Goal: Understand process/instructions: Learn about a topic

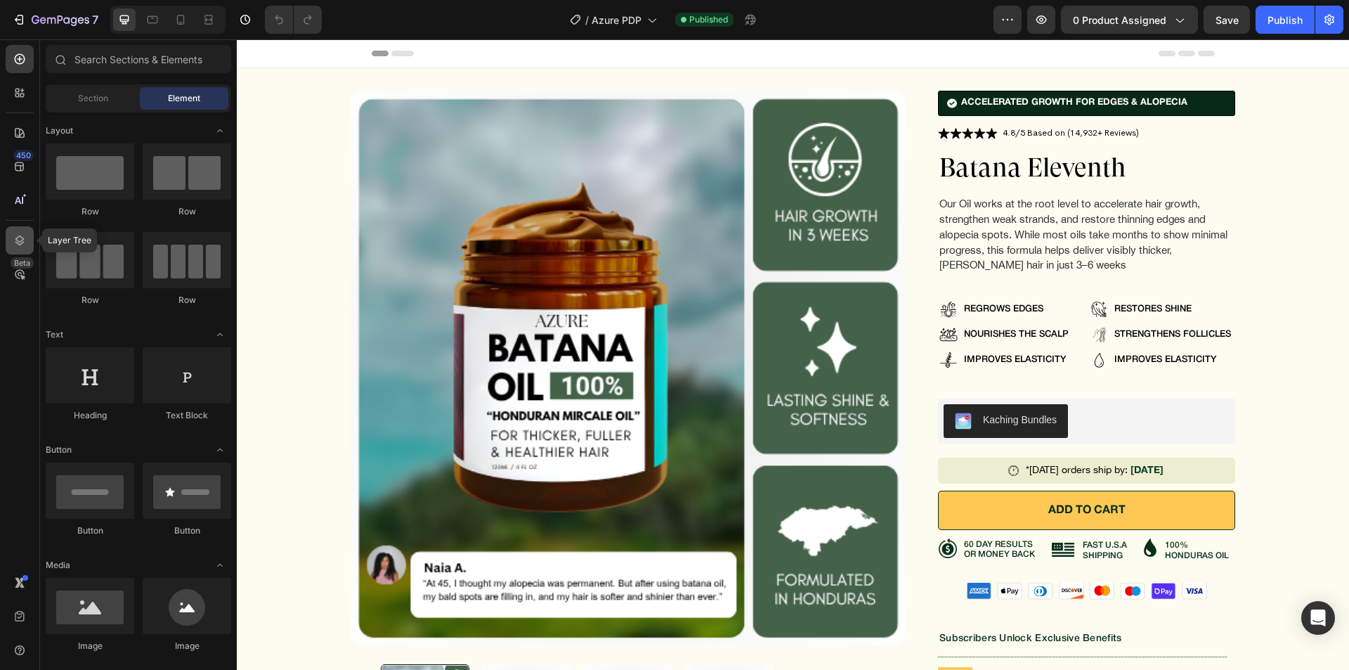
click at [15, 246] on icon at bounding box center [20, 240] width 14 height 14
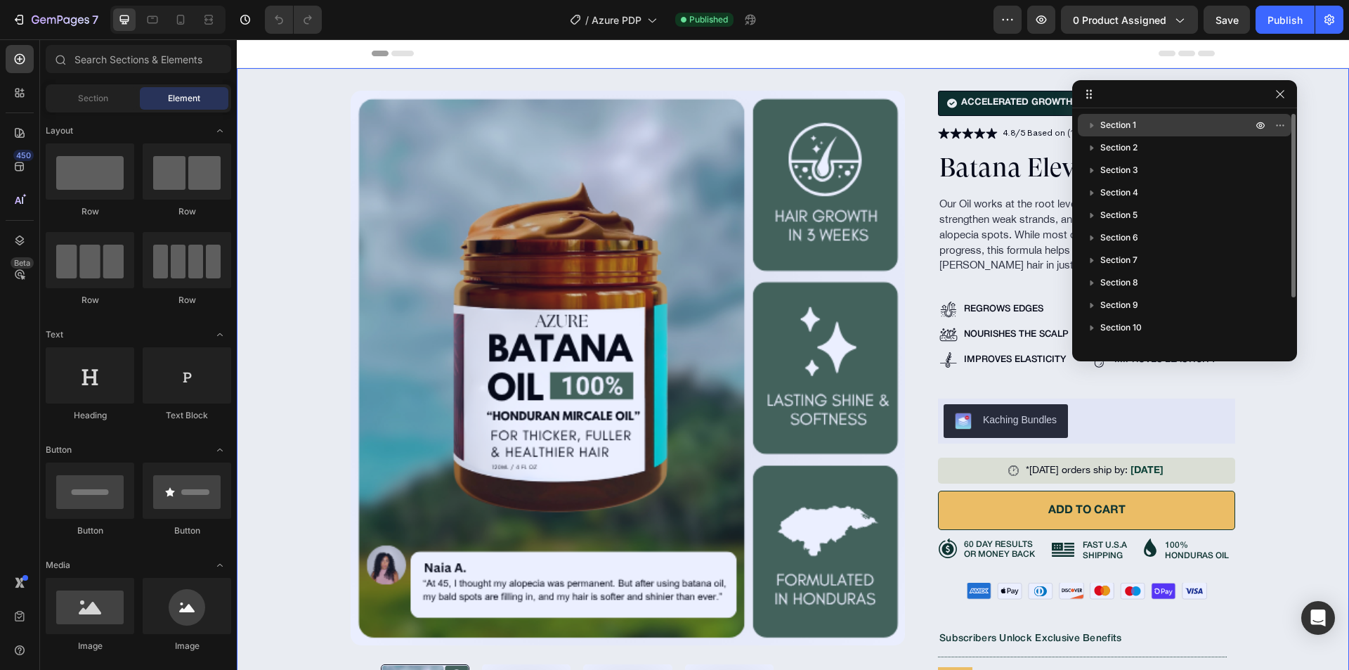
click at [1145, 119] on p "Section 1" at bounding box center [1177, 125] width 155 height 14
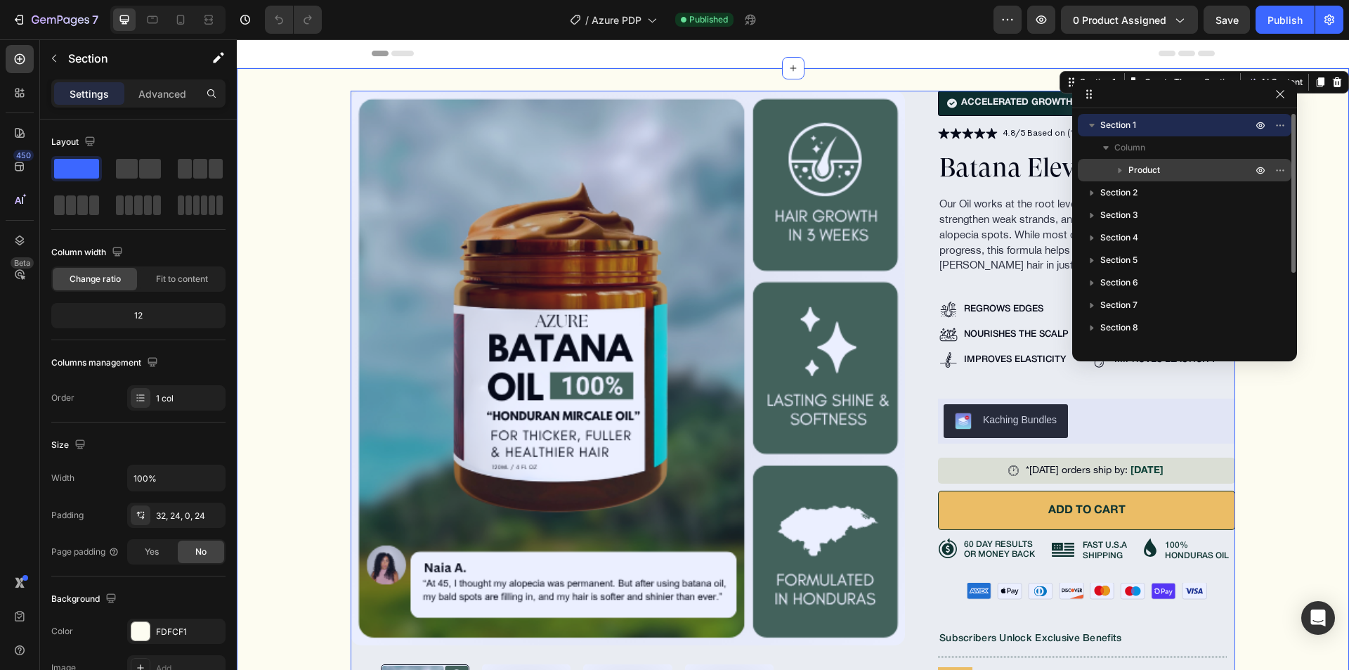
click at [1166, 162] on div "Product" at bounding box center [1184, 170] width 202 height 22
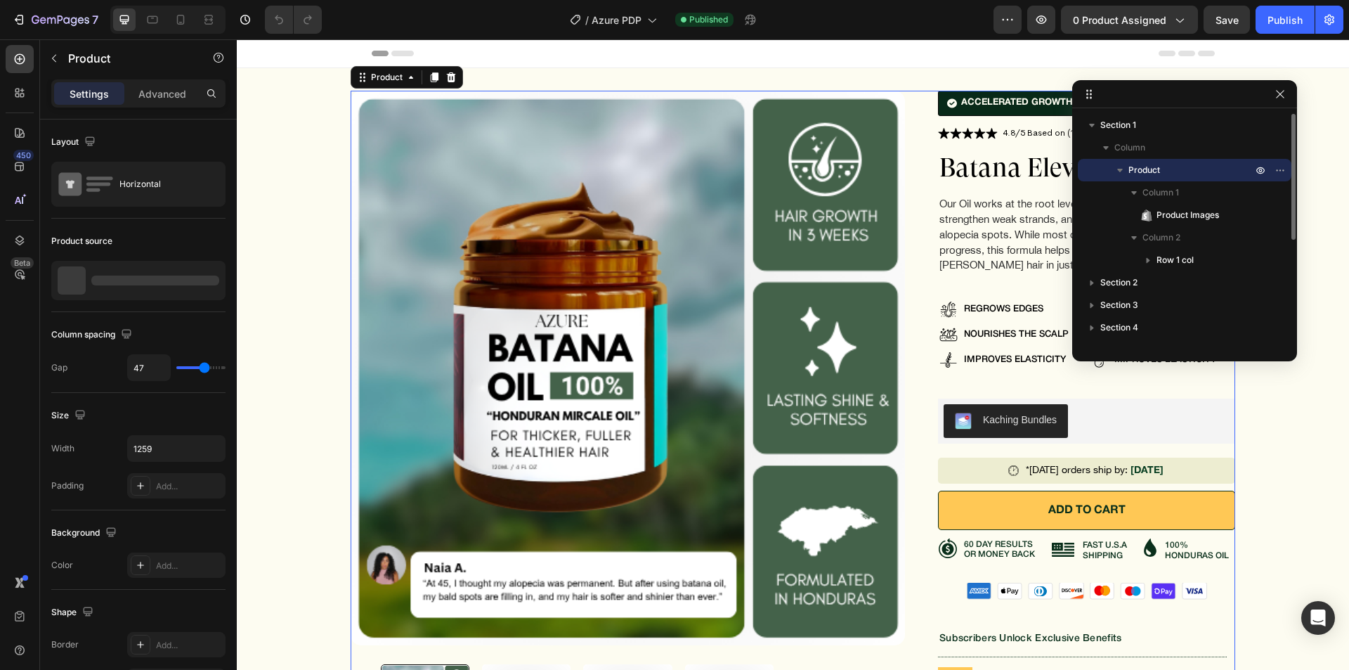
scroll to position [2, 0]
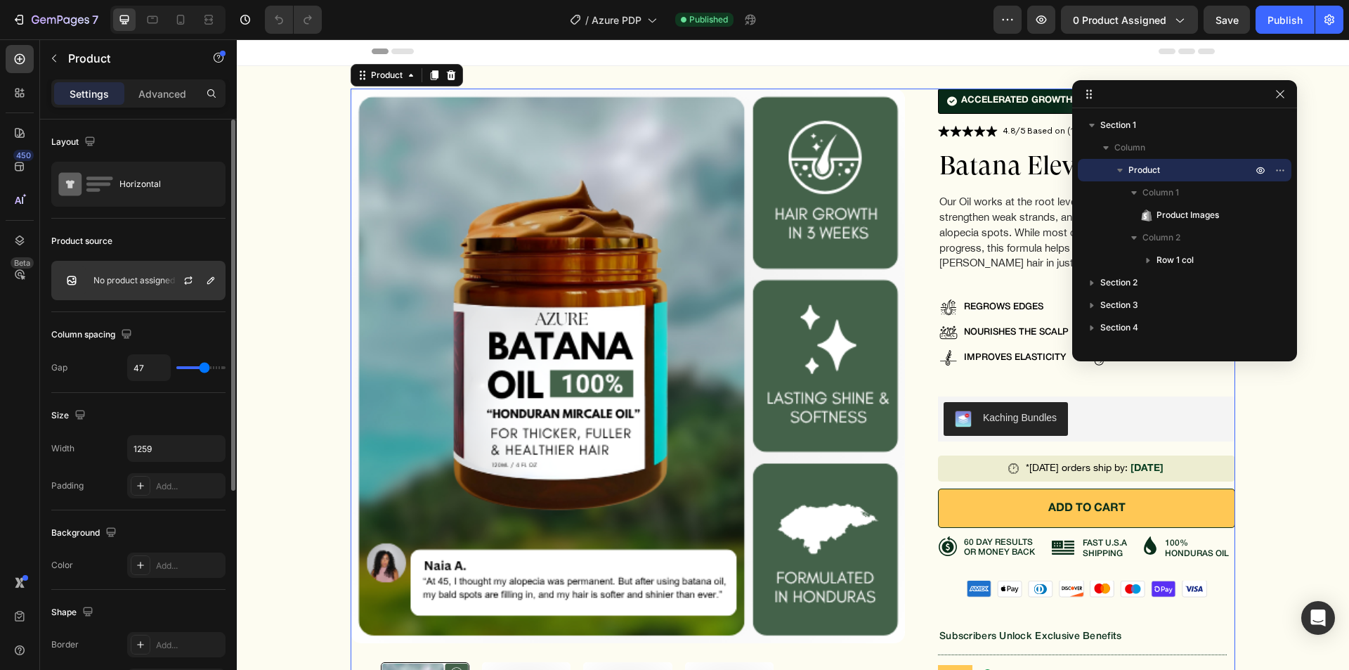
click at [125, 278] on p "No product assigned" at bounding box center [134, 280] width 82 height 10
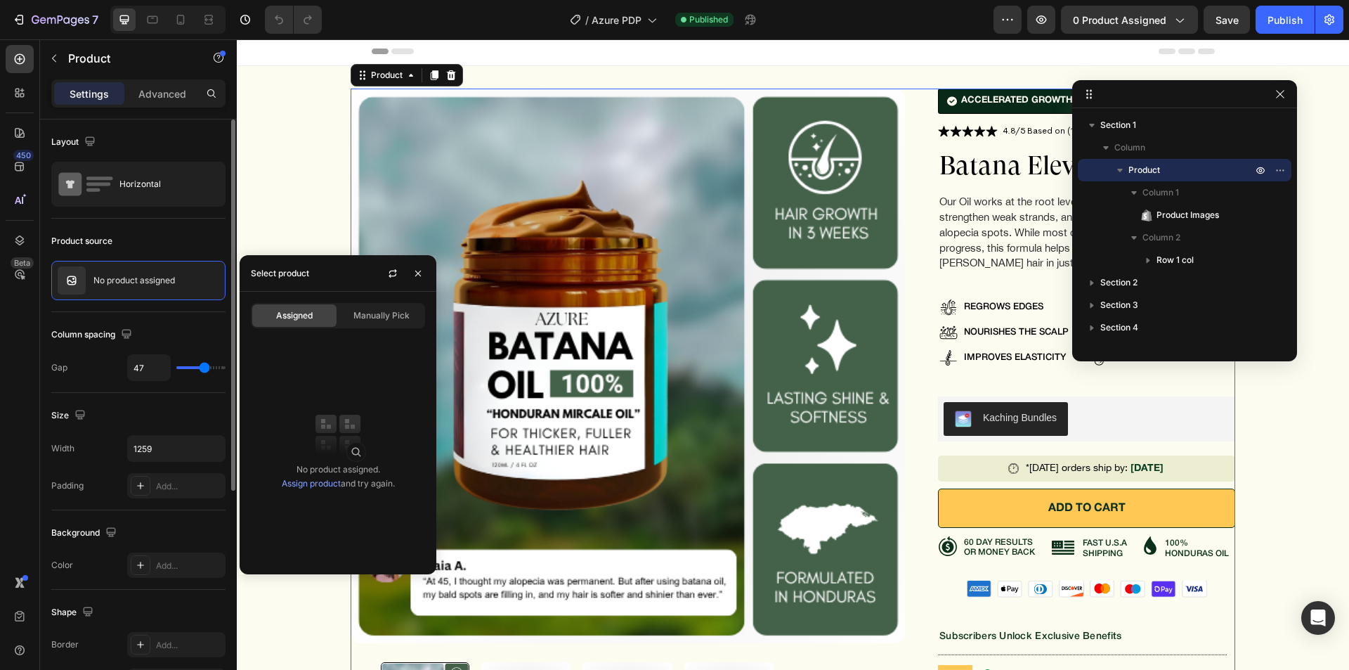
click at [152, 240] on div "Product source" at bounding box center [138, 241] width 174 height 22
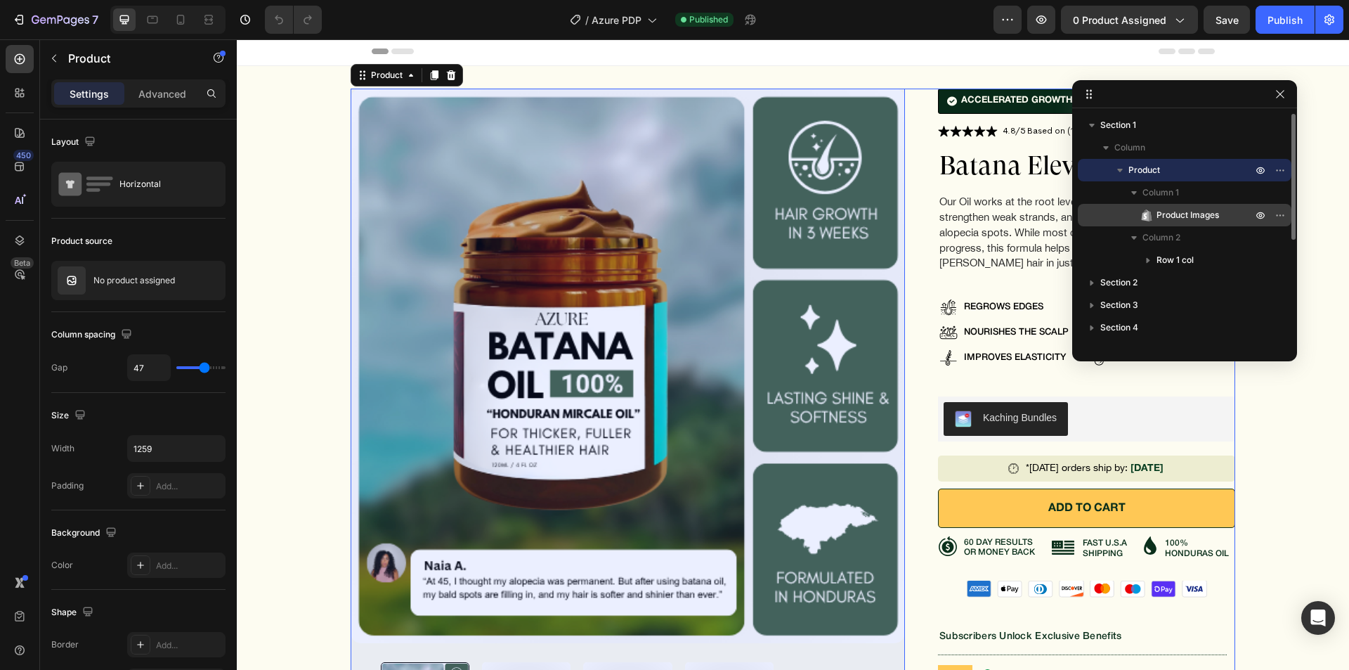
click at [1213, 209] on span "Product Images" at bounding box center [1188, 215] width 63 height 14
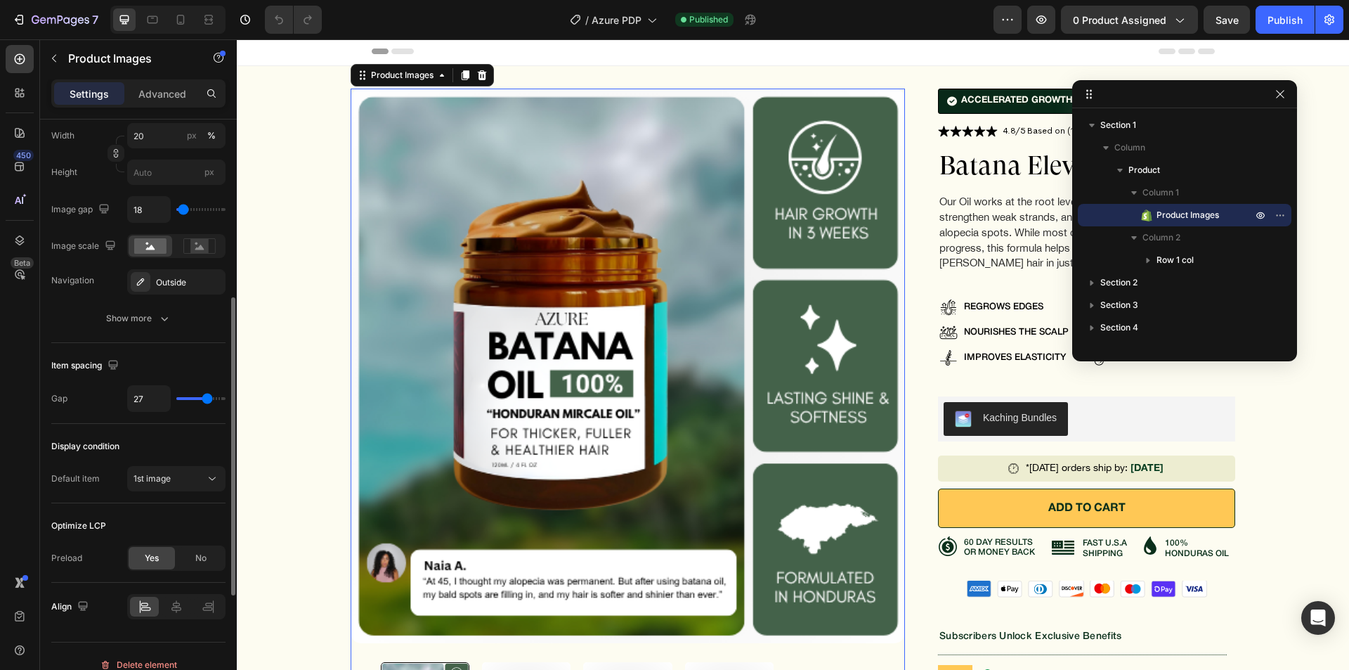
scroll to position [0, 0]
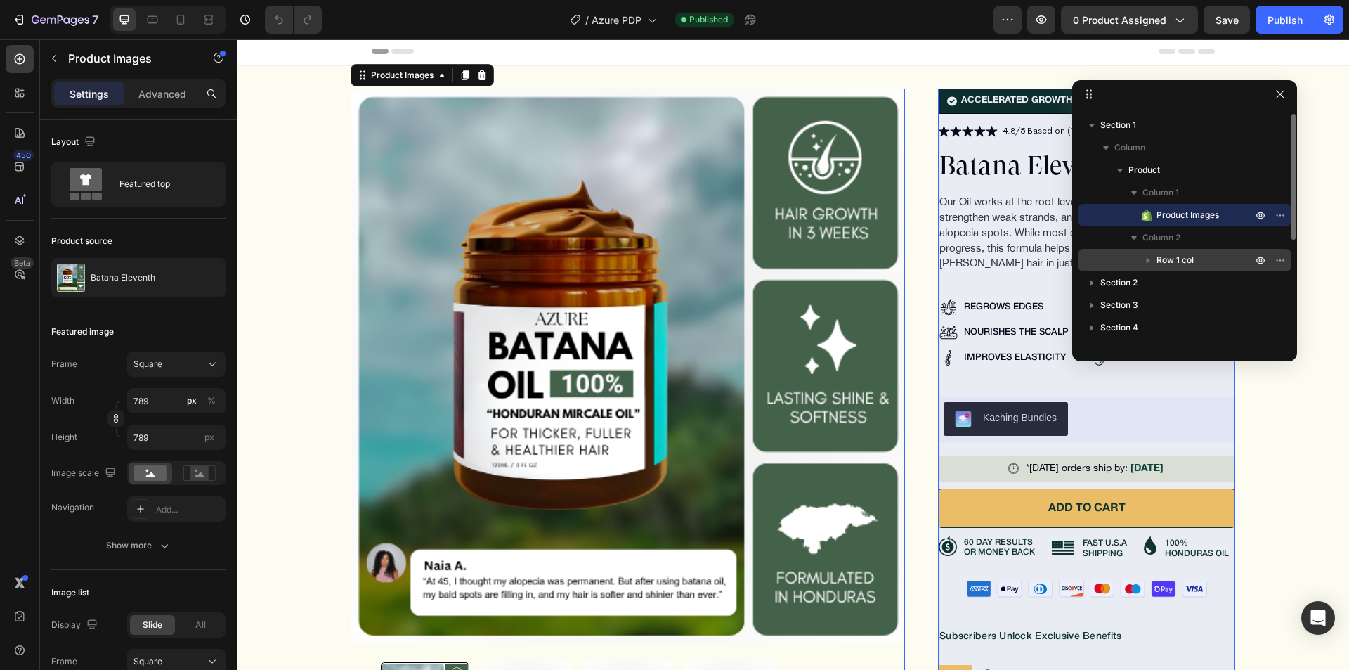
click at [1185, 263] on span "Row 1 col" at bounding box center [1175, 260] width 37 height 14
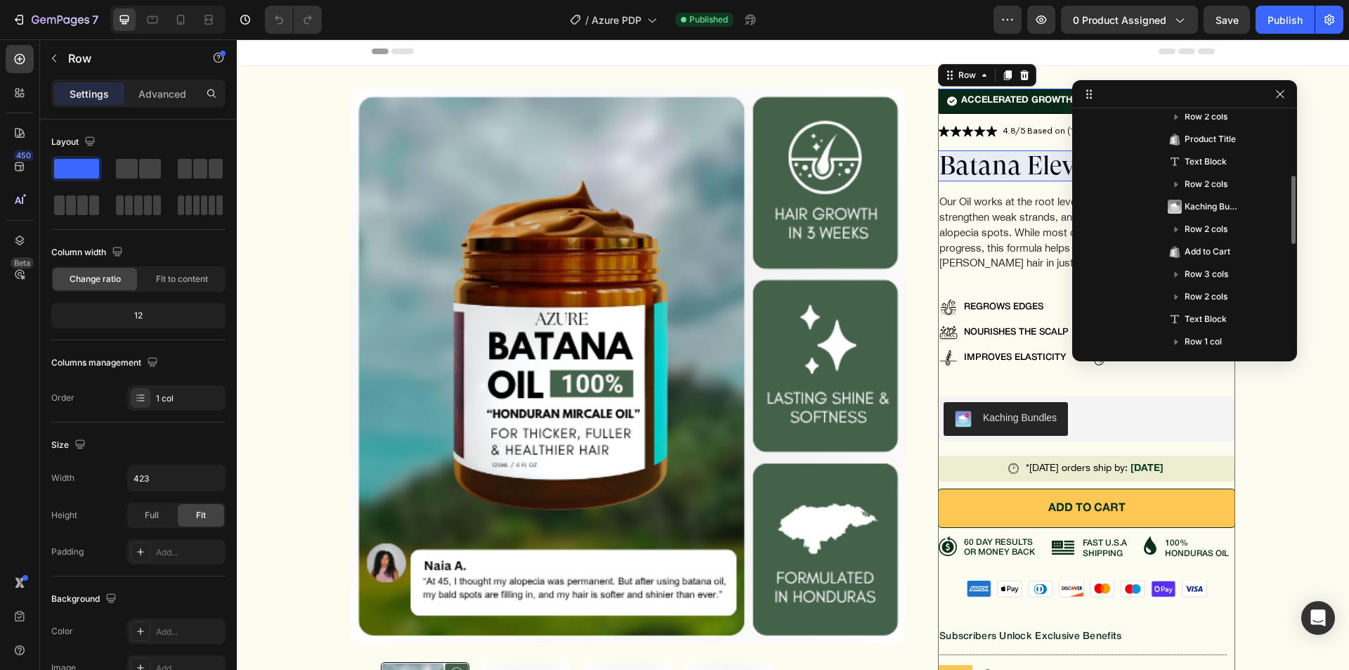
scroll to position [70, 0]
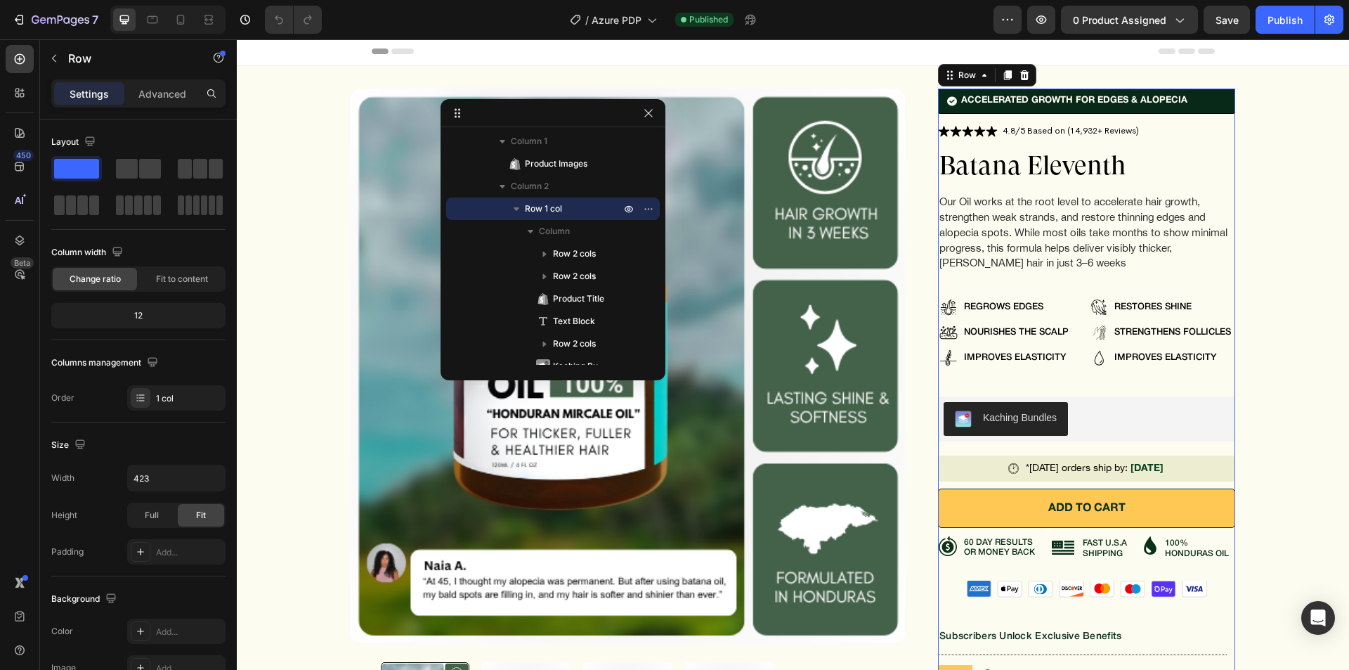
drag, startPoint x: 1209, startPoint y: 96, endPoint x: 546, endPoint y: 100, distance: 663.3
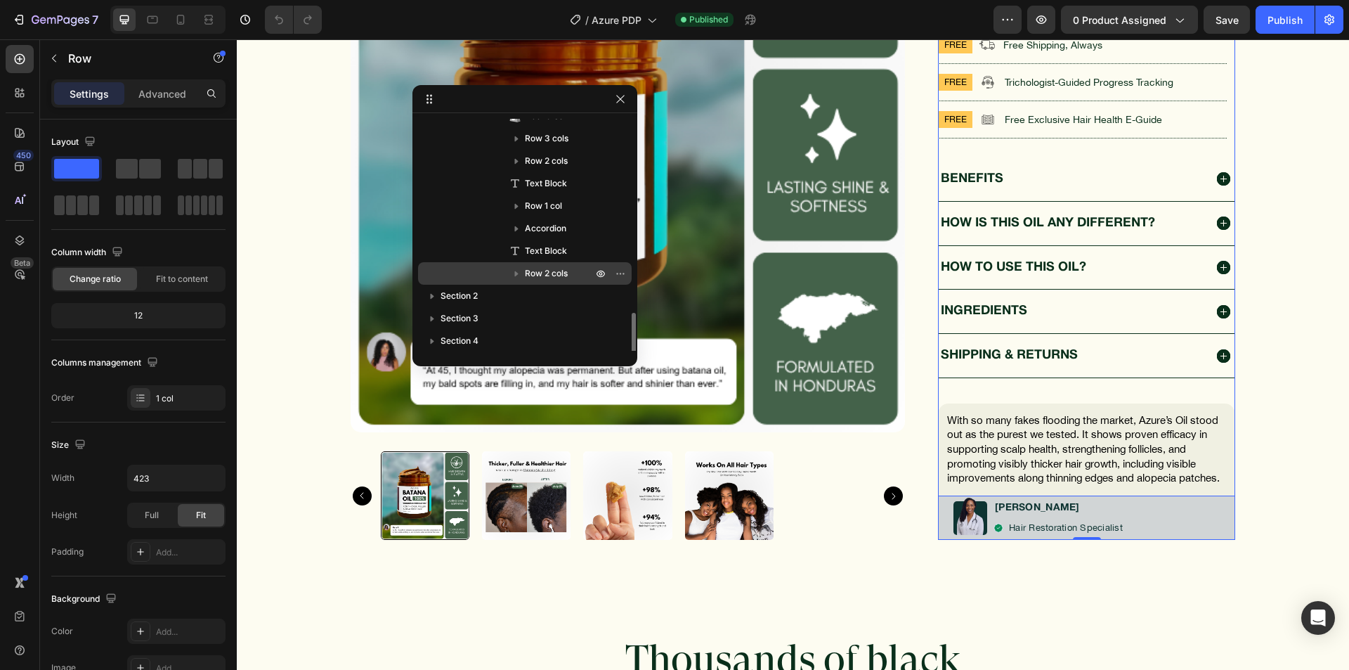
scroll to position [422, 0]
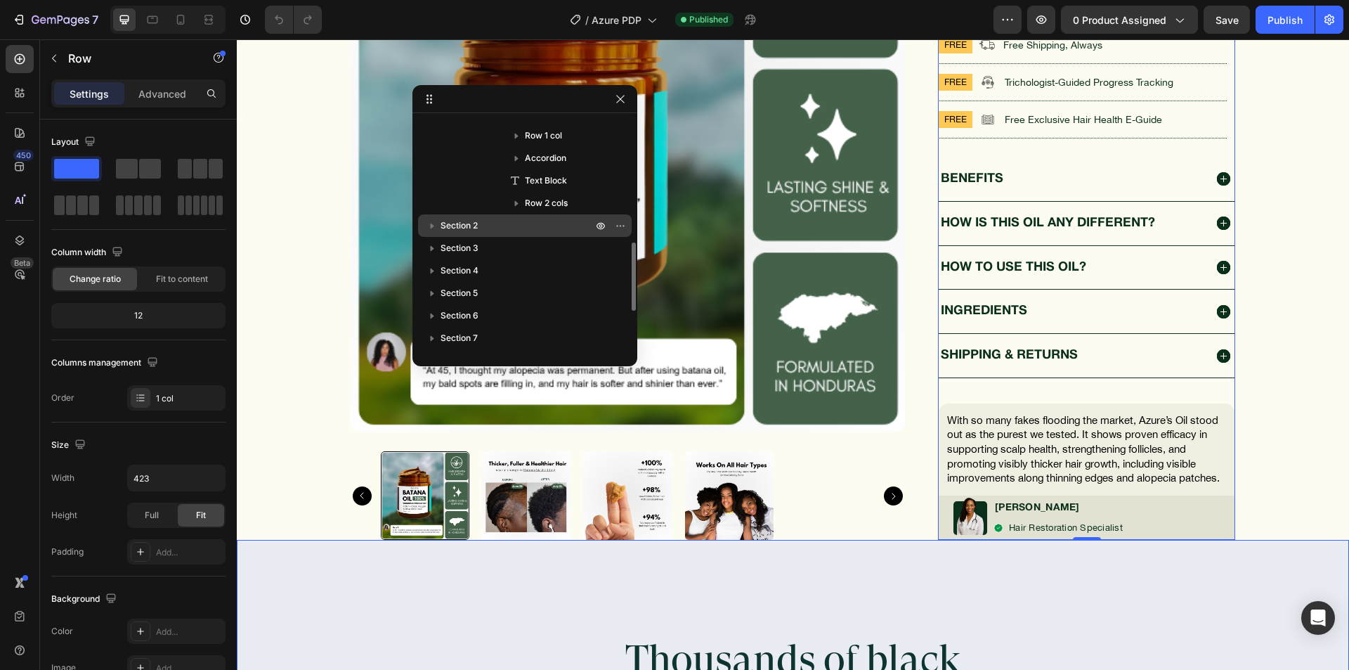
click at [503, 228] on p "Section 2" at bounding box center [518, 226] width 155 height 14
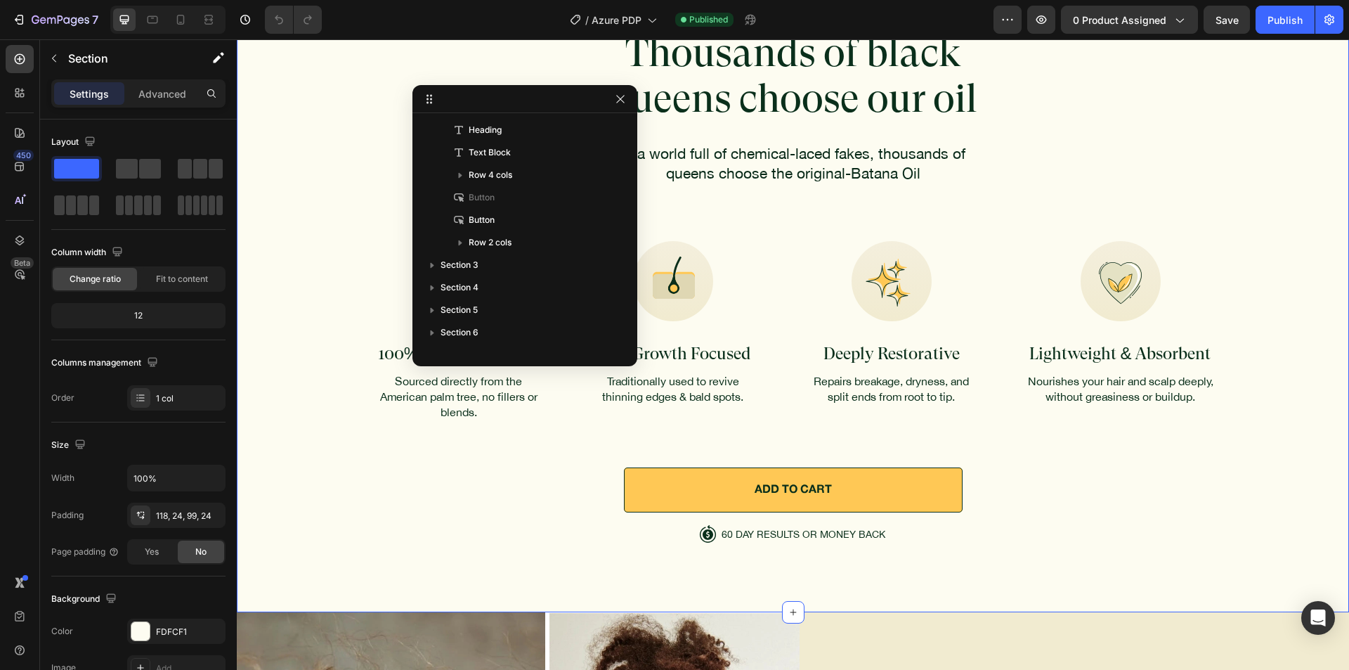
scroll to position [1366, 0]
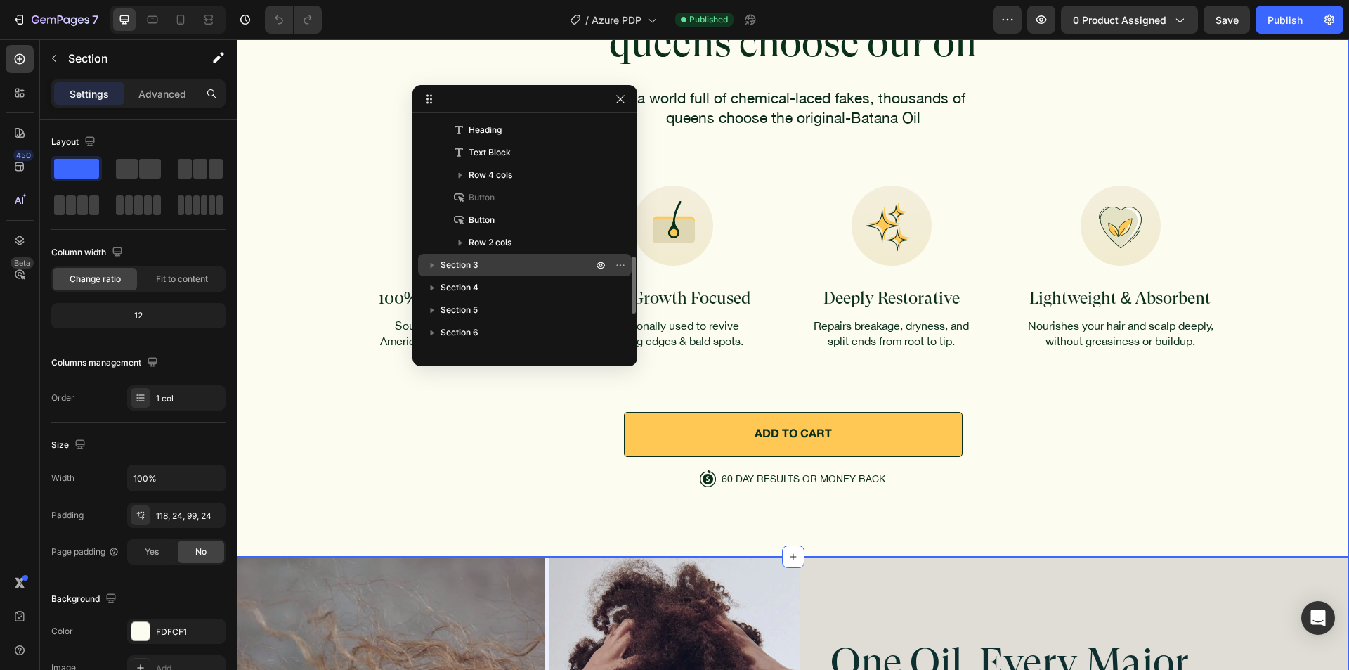
click at [502, 268] on p "Section 3" at bounding box center [518, 265] width 155 height 14
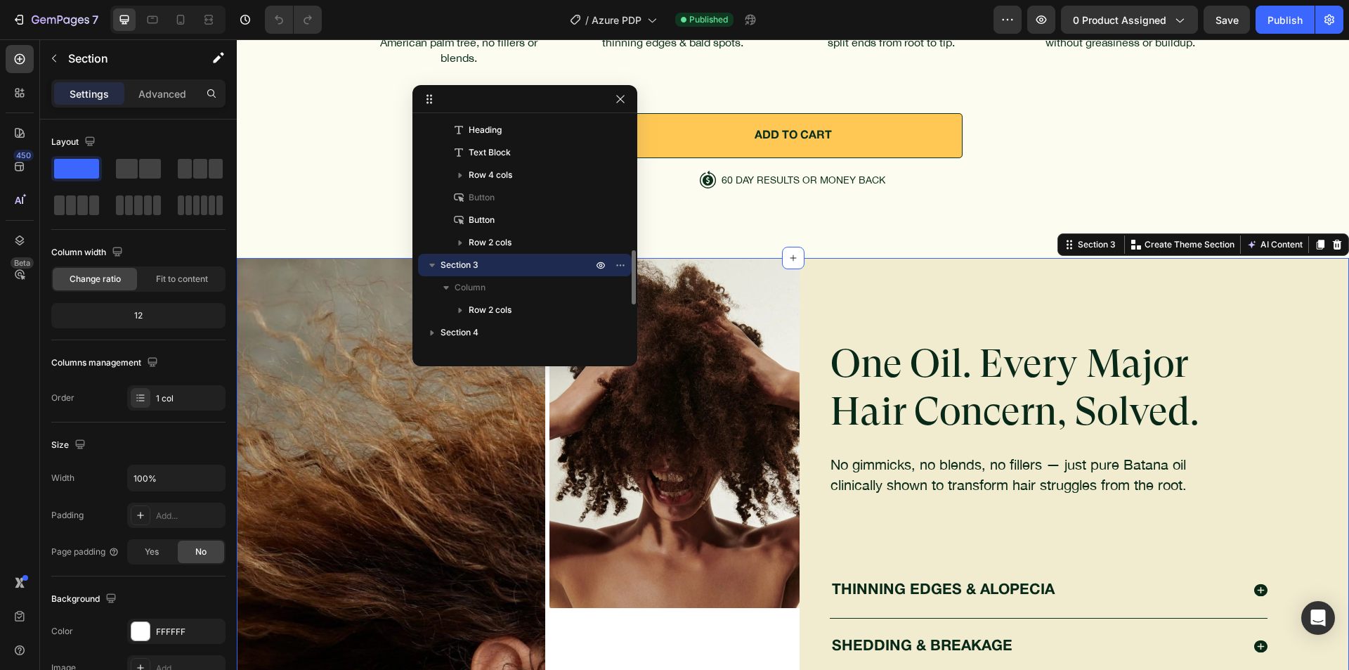
scroll to position [1834, 0]
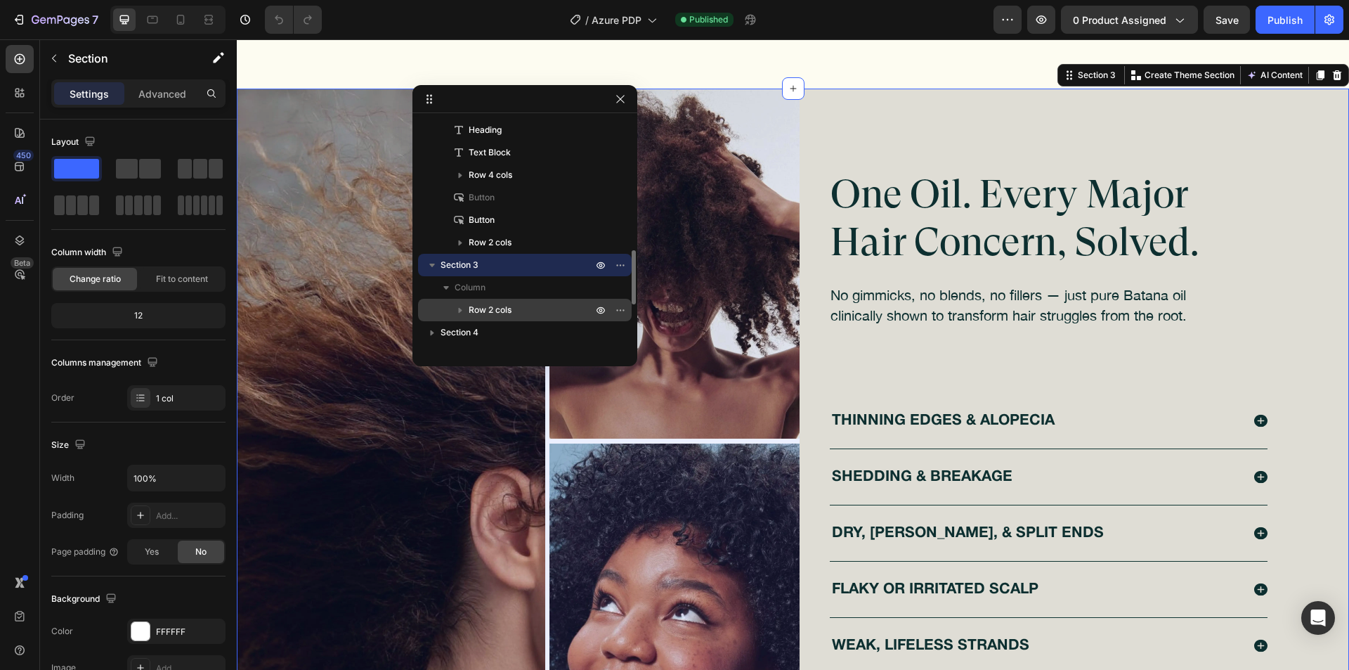
click at [514, 305] on p "Row 2 cols" at bounding box center [532, 310] width 126 height 14
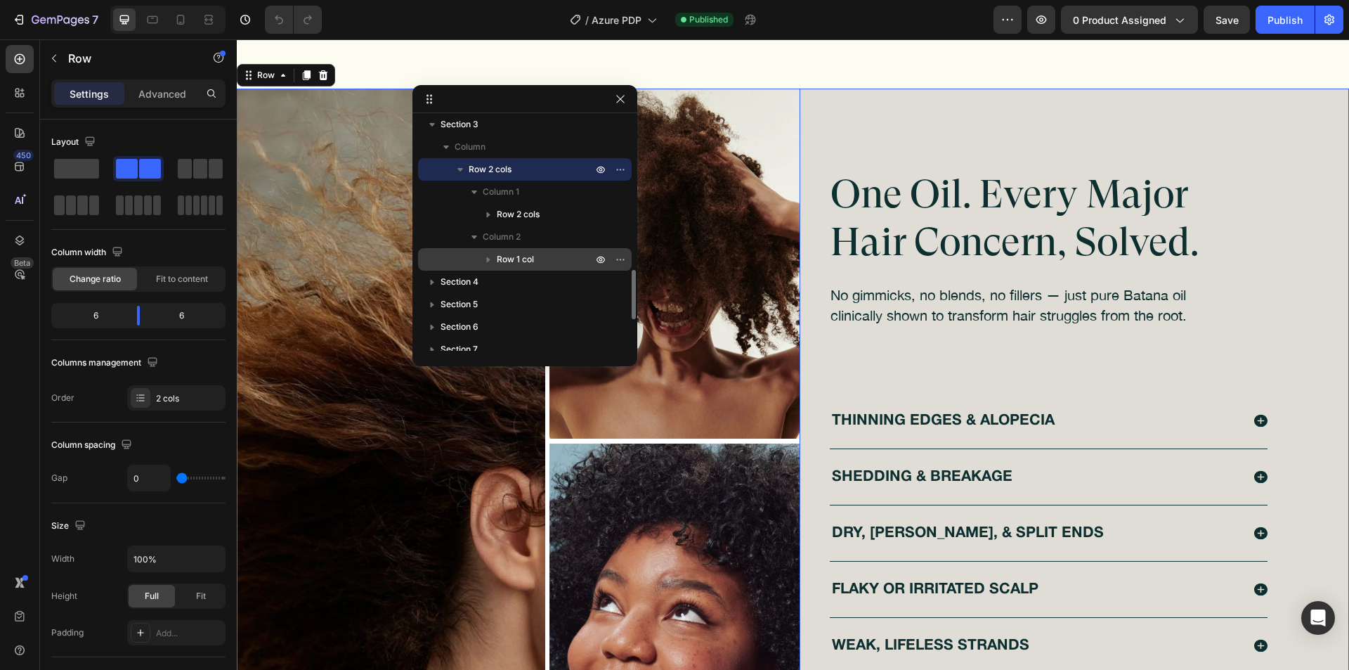
scroll to position [773, 0]
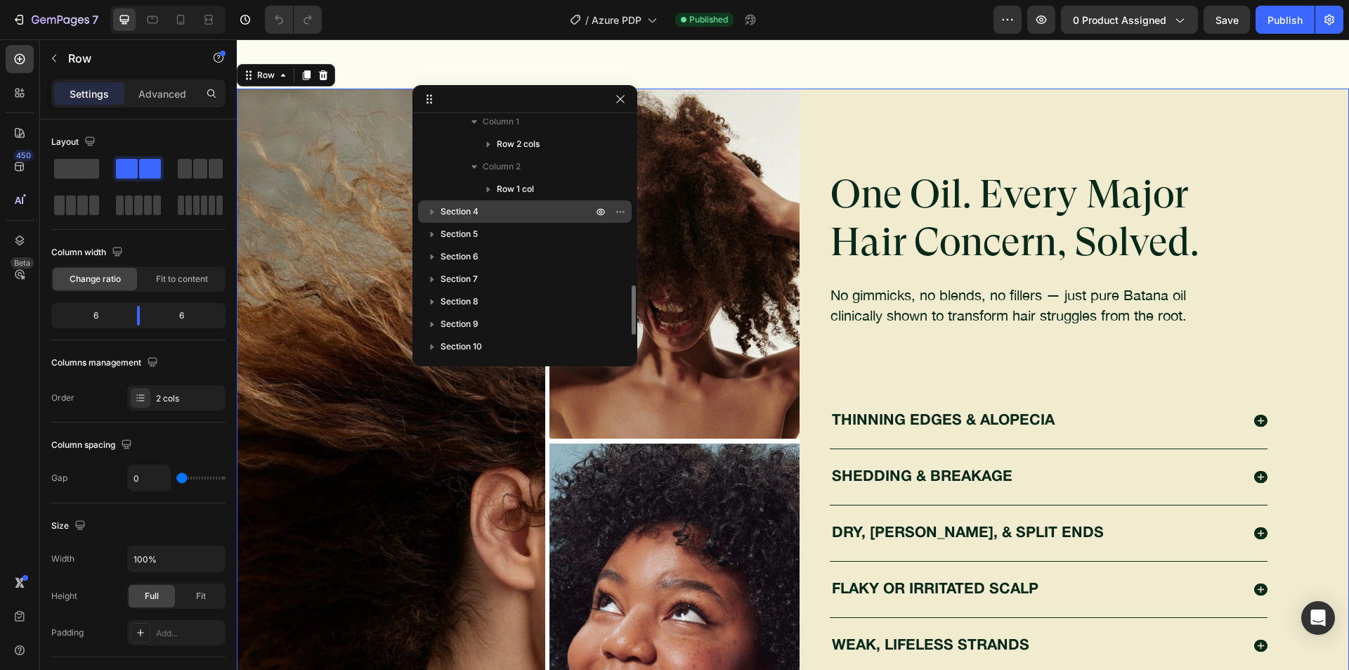
click at [515, 220] on div "Section 4" at bounding box center [525, 211] width 202 height 22
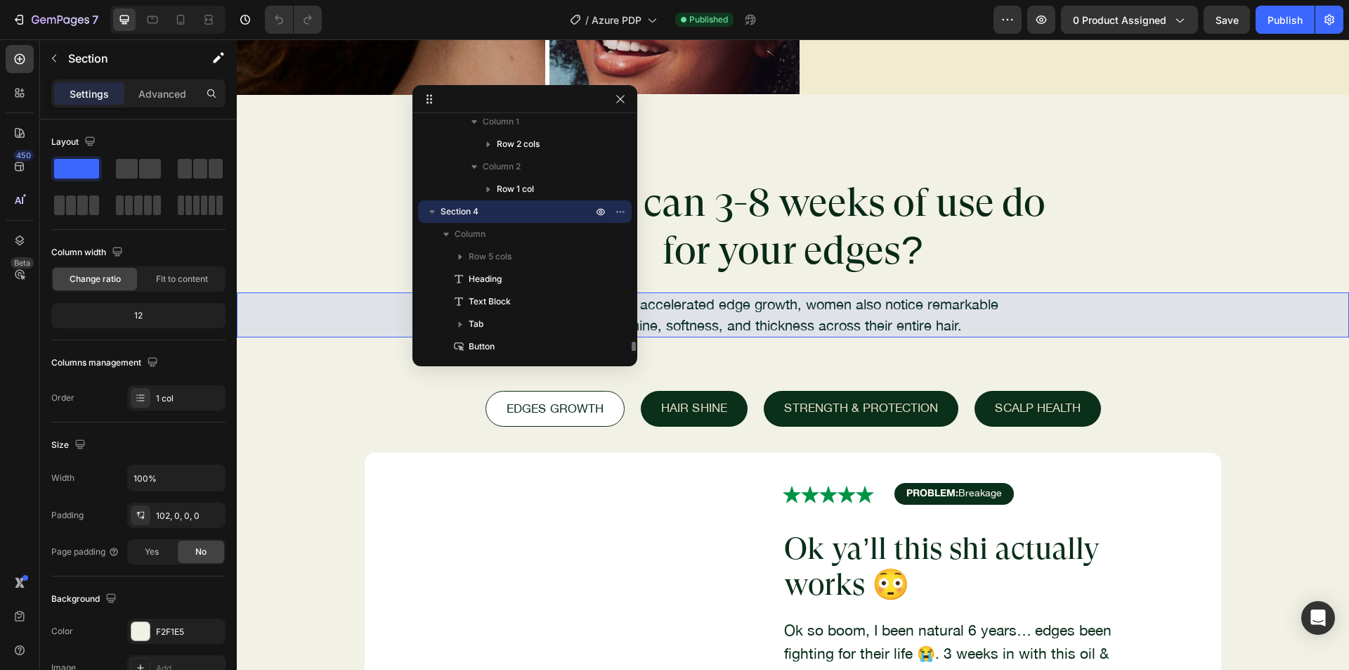
scroll to position [843, 0]
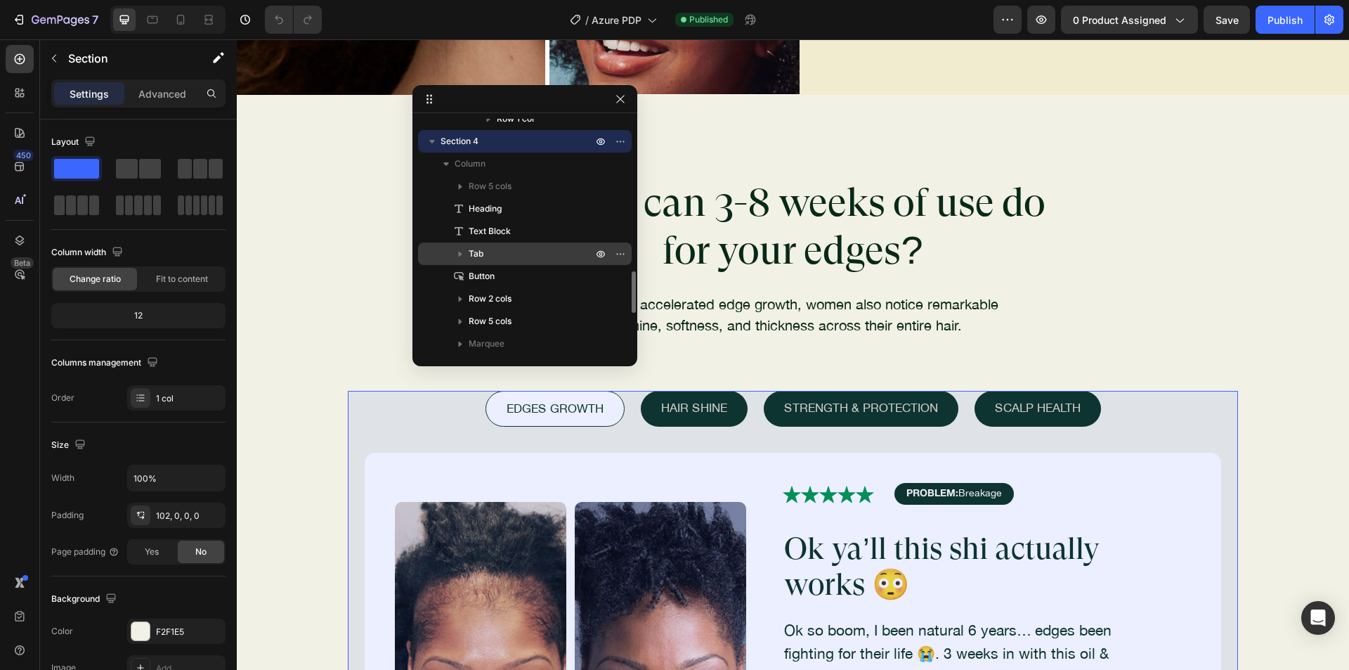
click at [518, 251] on p "Tab" at bounding box center [532, 254] width 126 height 14
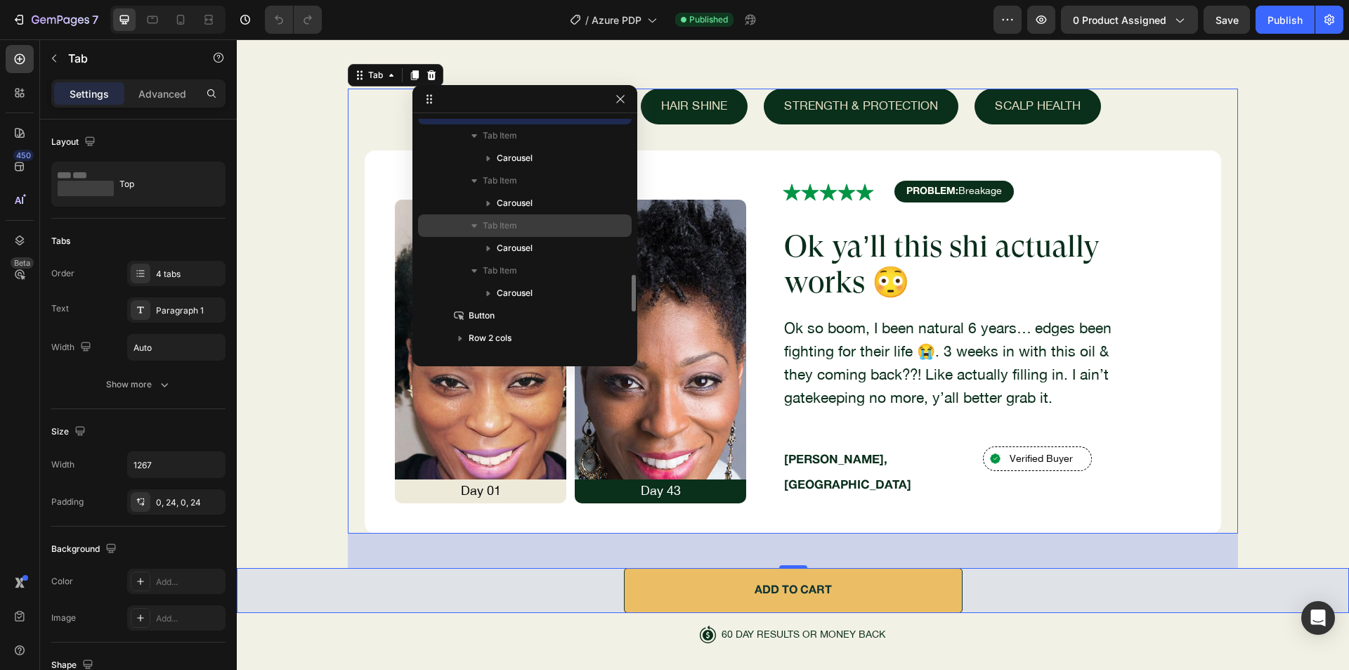
scroll to position [1054, 0]
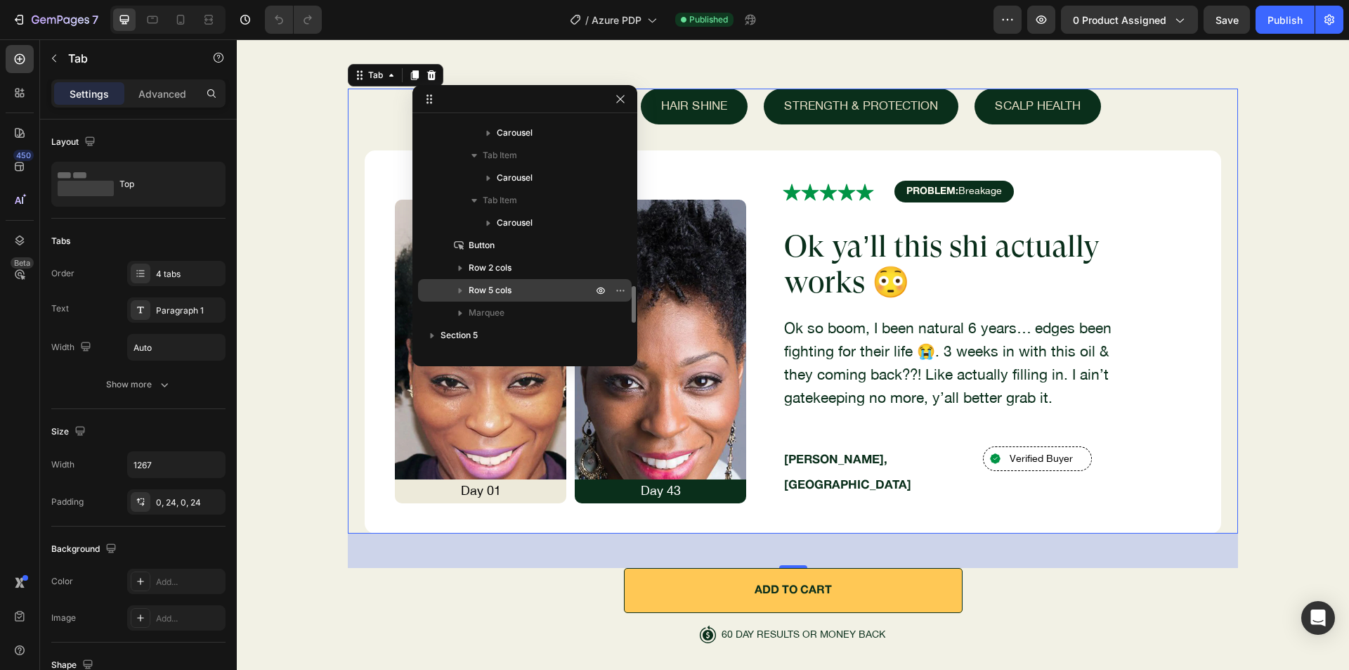
click at [521, 292] on p "Row 5 cols" at bounding box center [532, 290] width 126 height 14
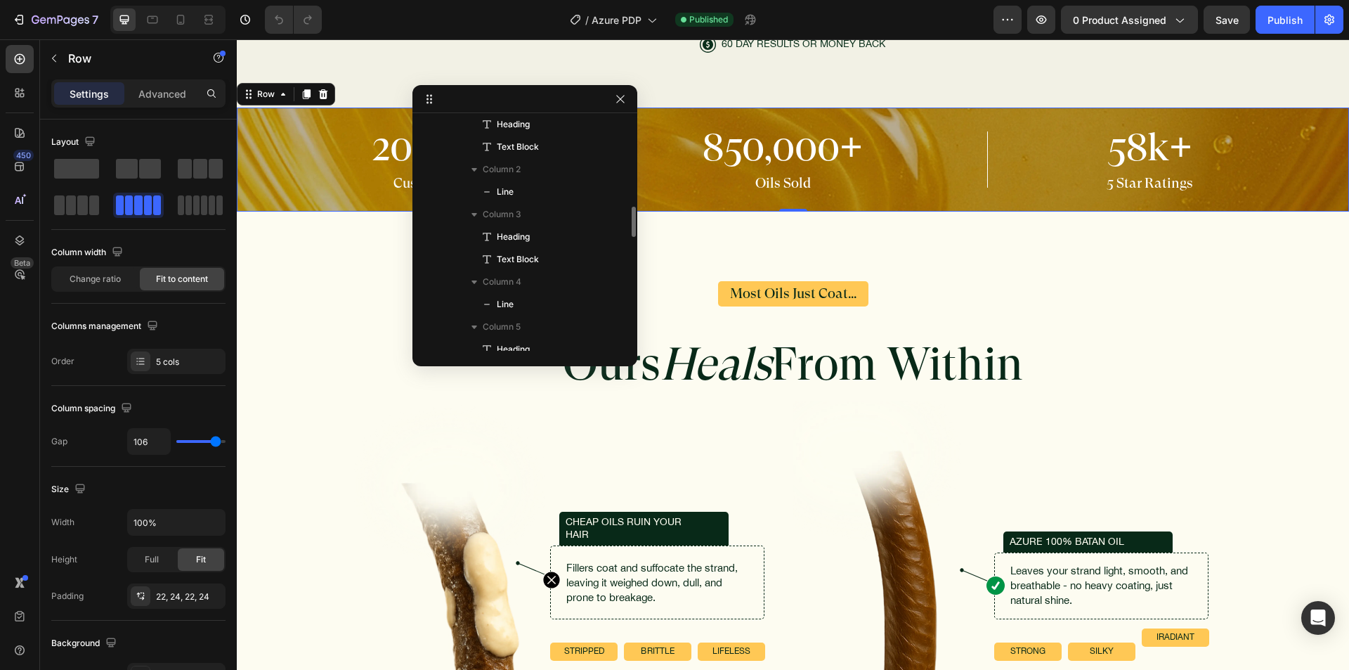
scroll to position [1194, 0]
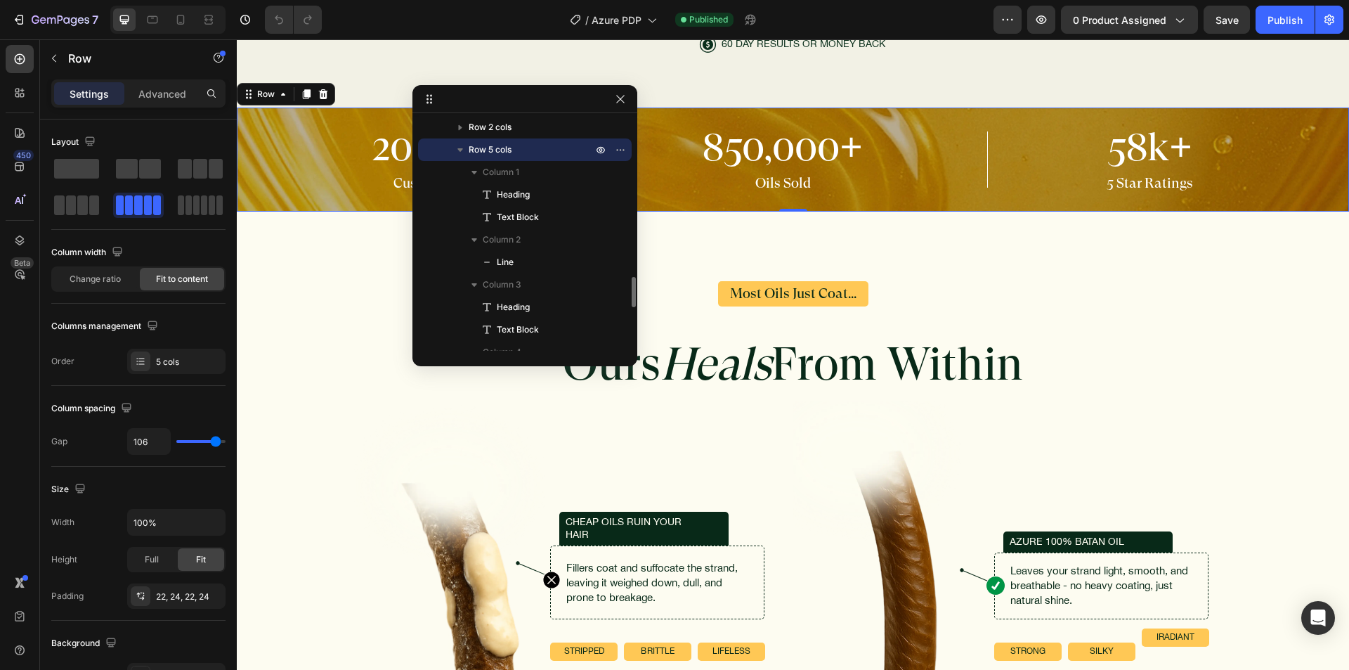
click at [495, 141] on div "Row 5 cols" at bounding box center [525, 149] width 202 height 22
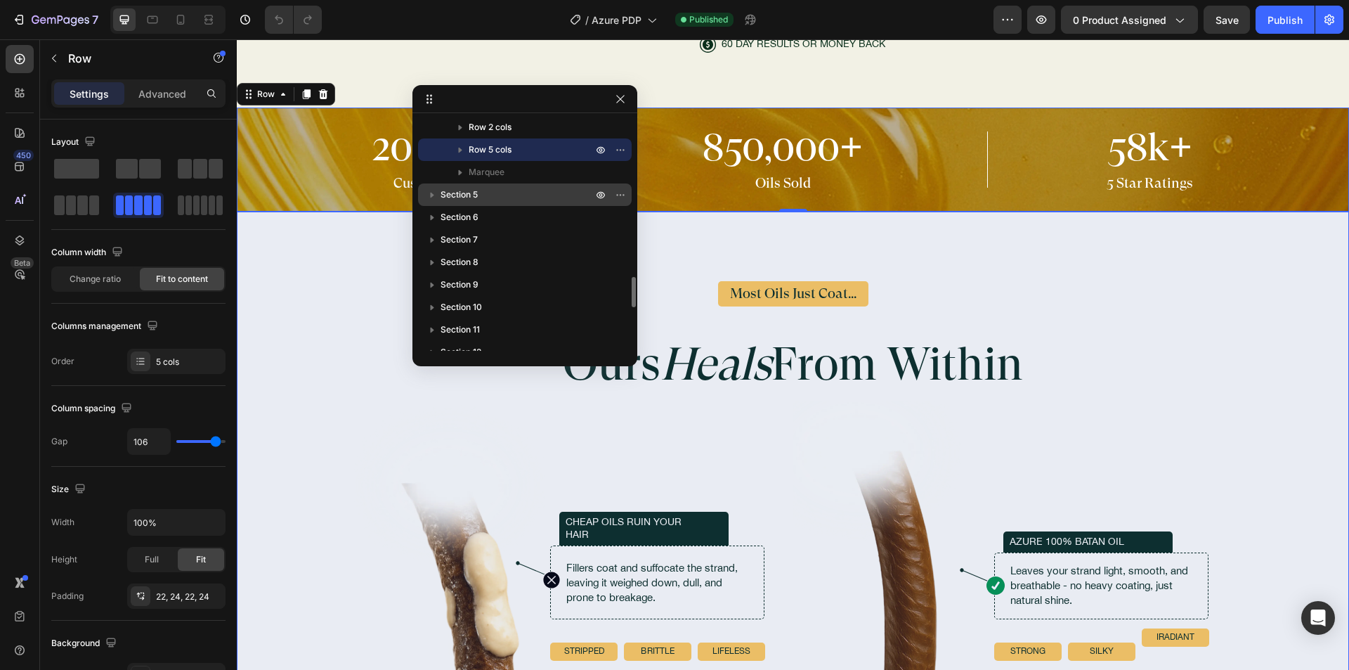
click at [490, 193] on p "Section 5" at bounding box center [518, 195] width 155 height 14
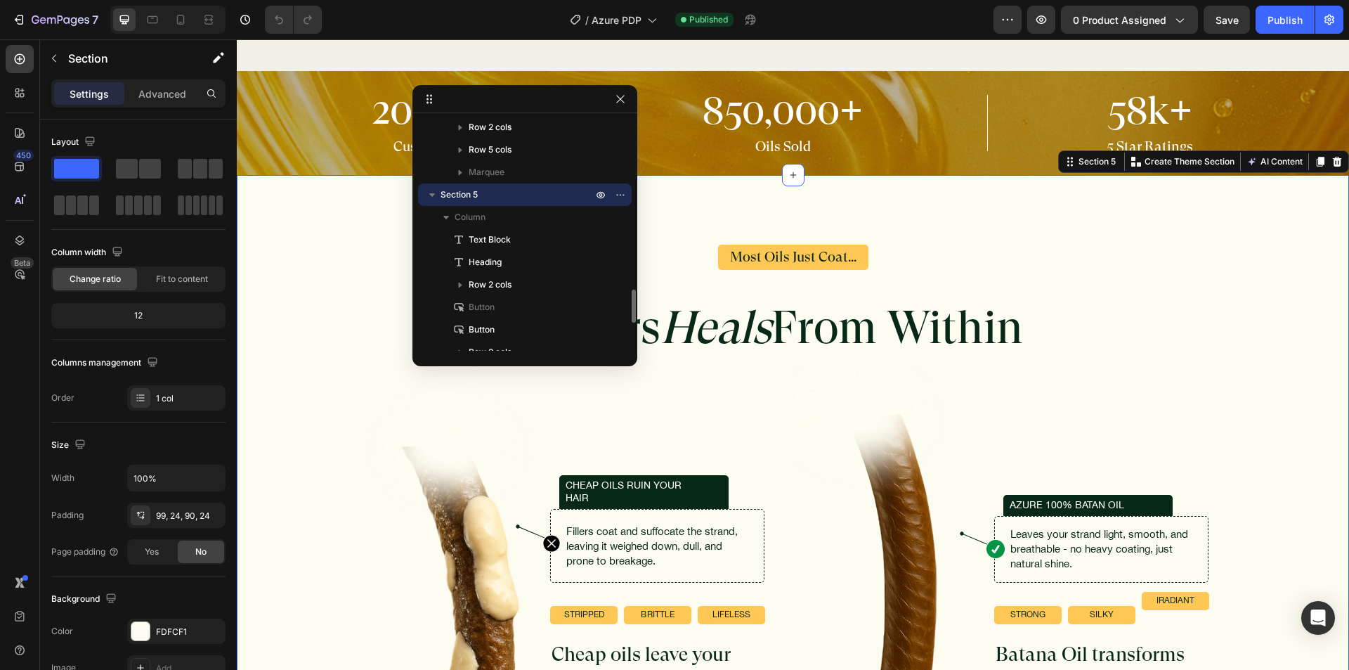
scroll to position [3472, 0]
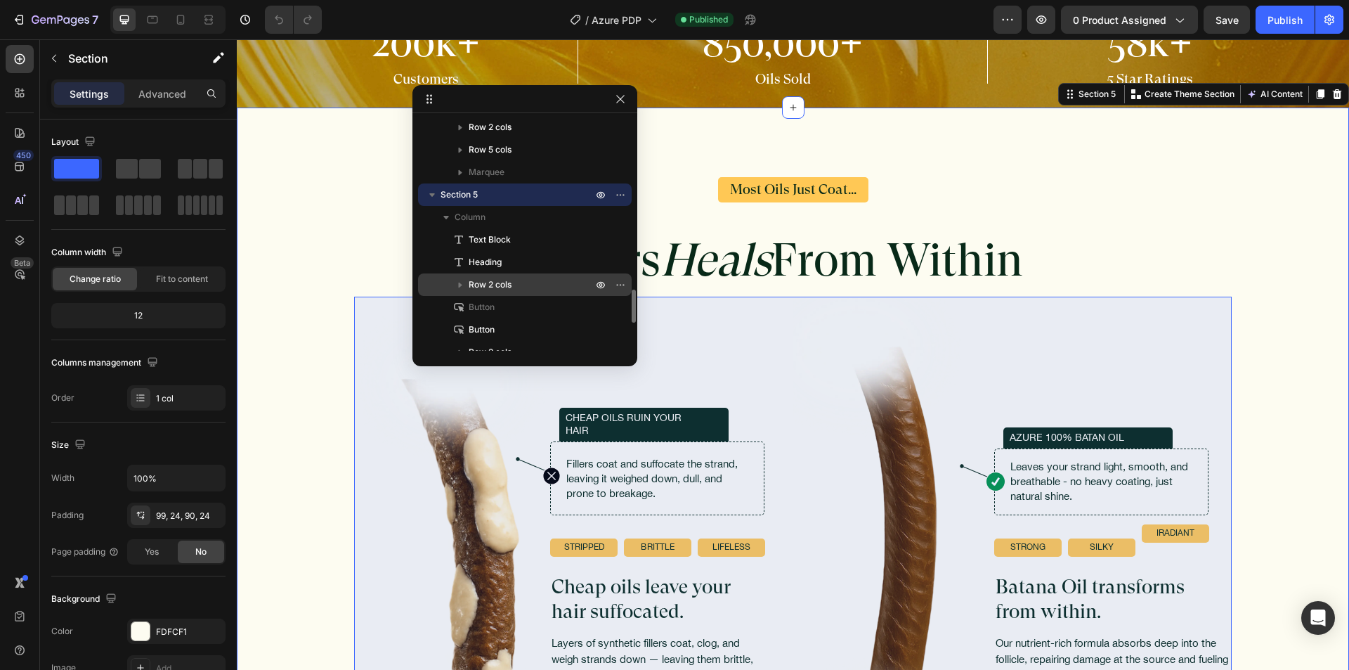
click at [499, 287] on span "Row 2 cols" at bounding box center [490, 285] width 43 height 14
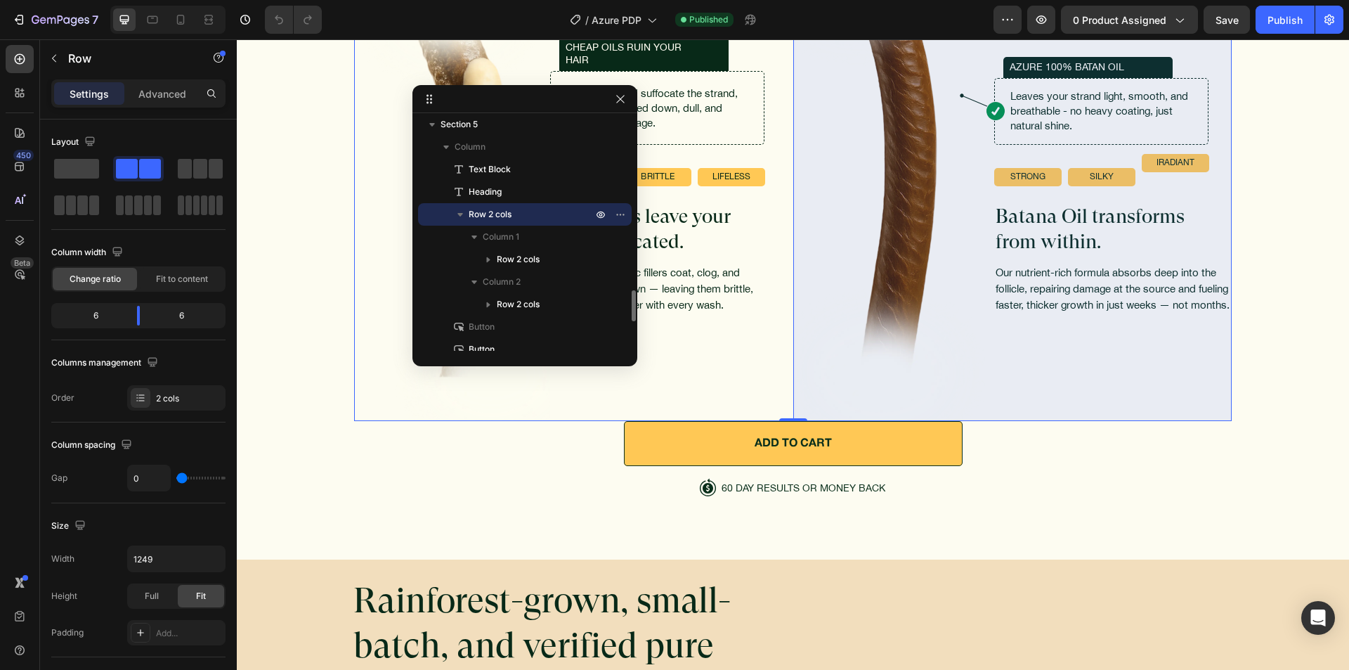
scroll to position [1405, 0]
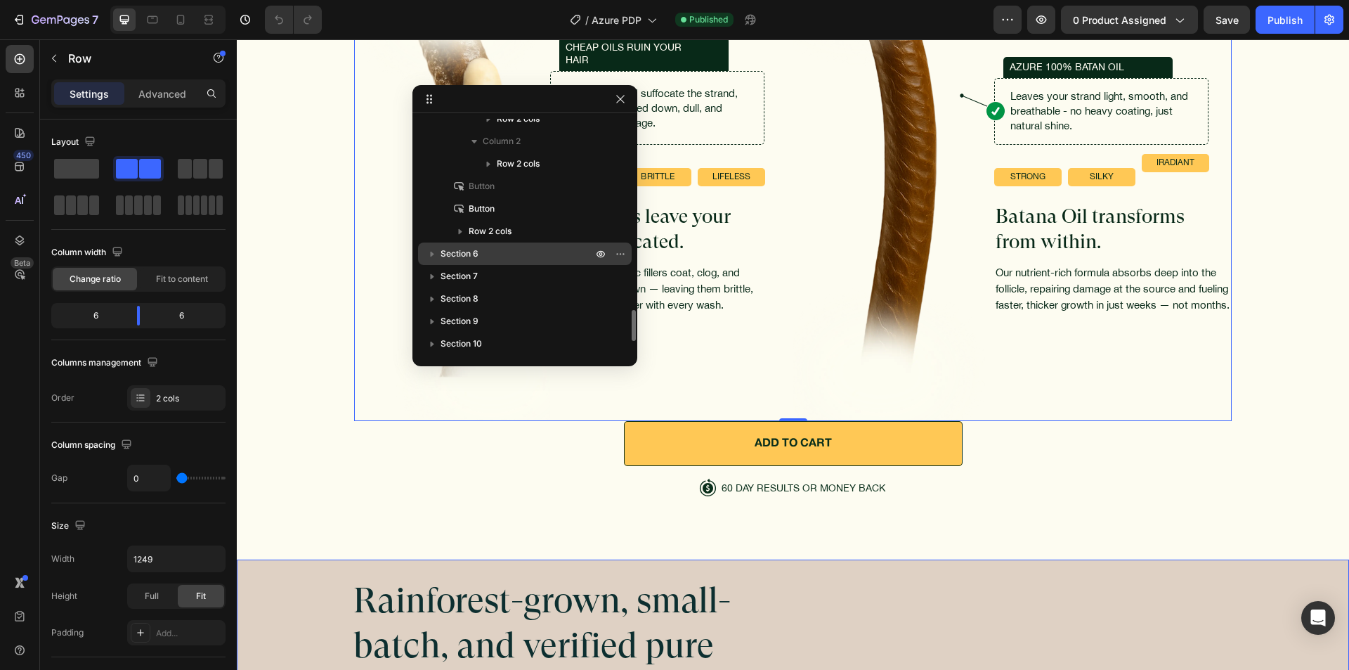
click at [526, 255] on p "Section 6" at bounding box center [518, 254] width 155 height 14
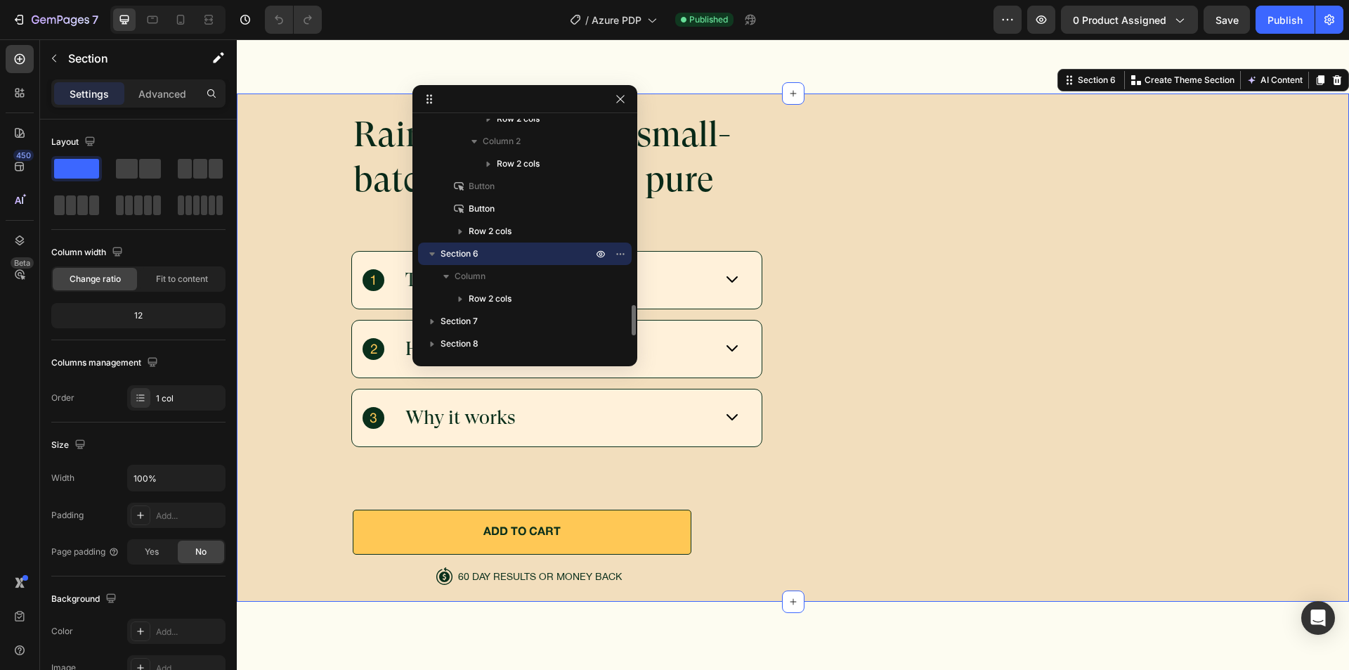
scroll to position [4295, 0]
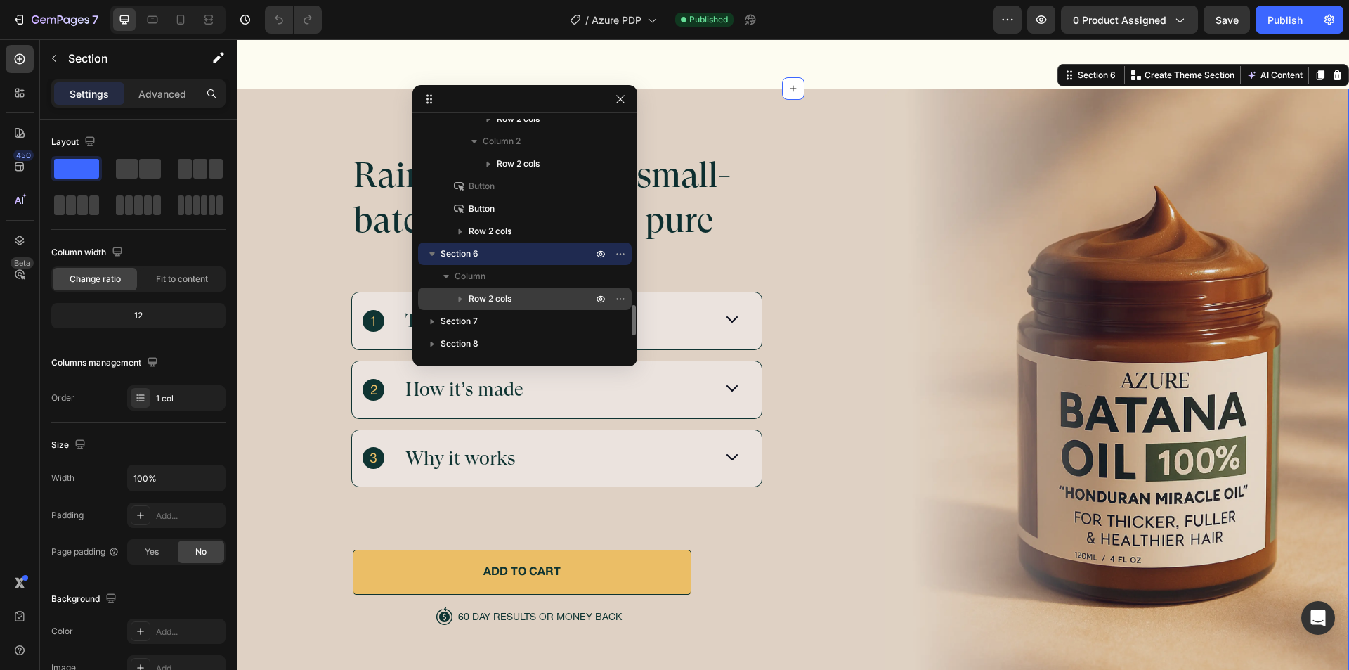
click at [537, 294] on p "Row 2 cols" at bounding box center [532, 299] width 126 height 14
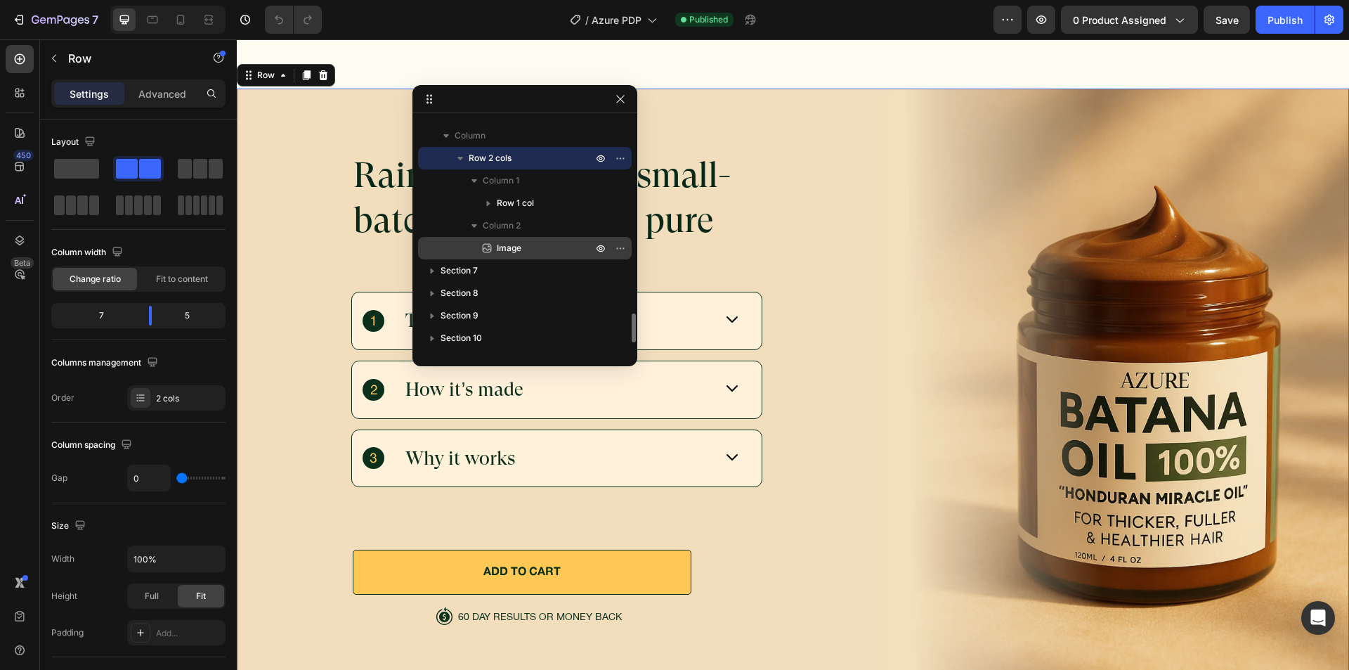
scroll to position [1612, 0]
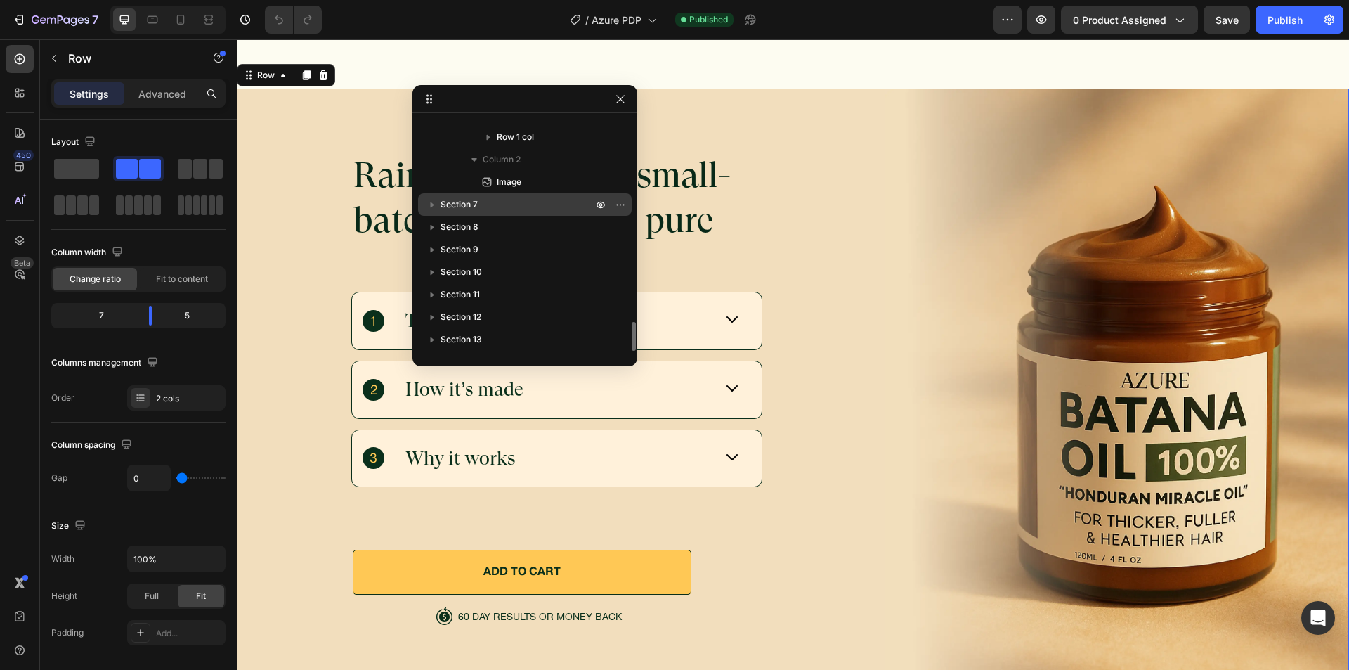
click at [545, 210] on p "Section 7" at bounding box center [518, 204] width 155 height 14
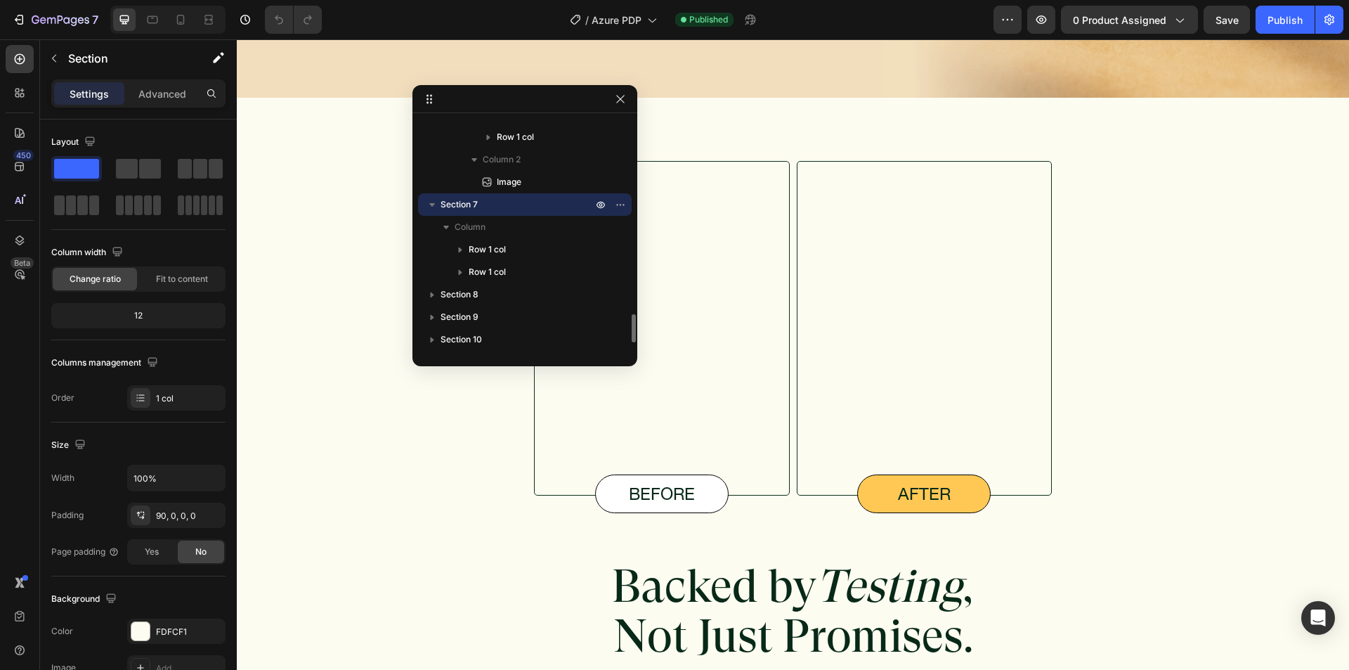
scroll to position [1679, 0]
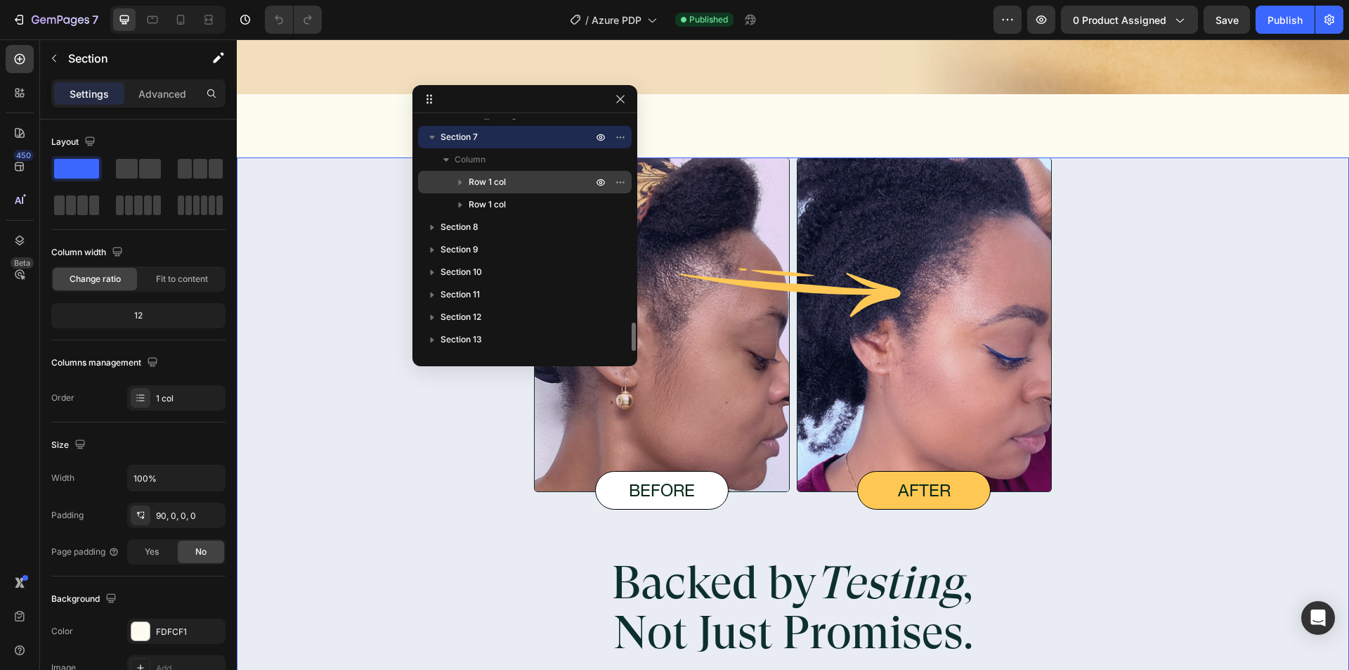
click at [540, 178] on p "Row 1 col" at bounding box center [532, 182] width 126 height 14
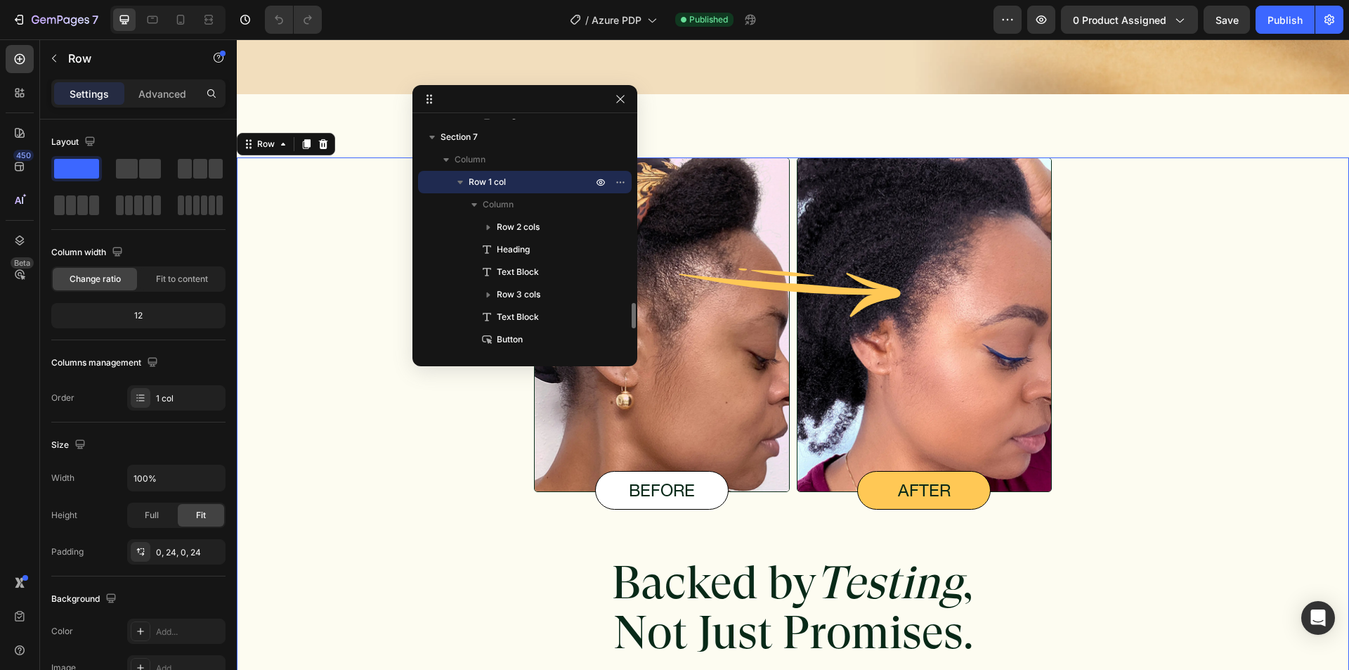
scroll to position [4951, 0]
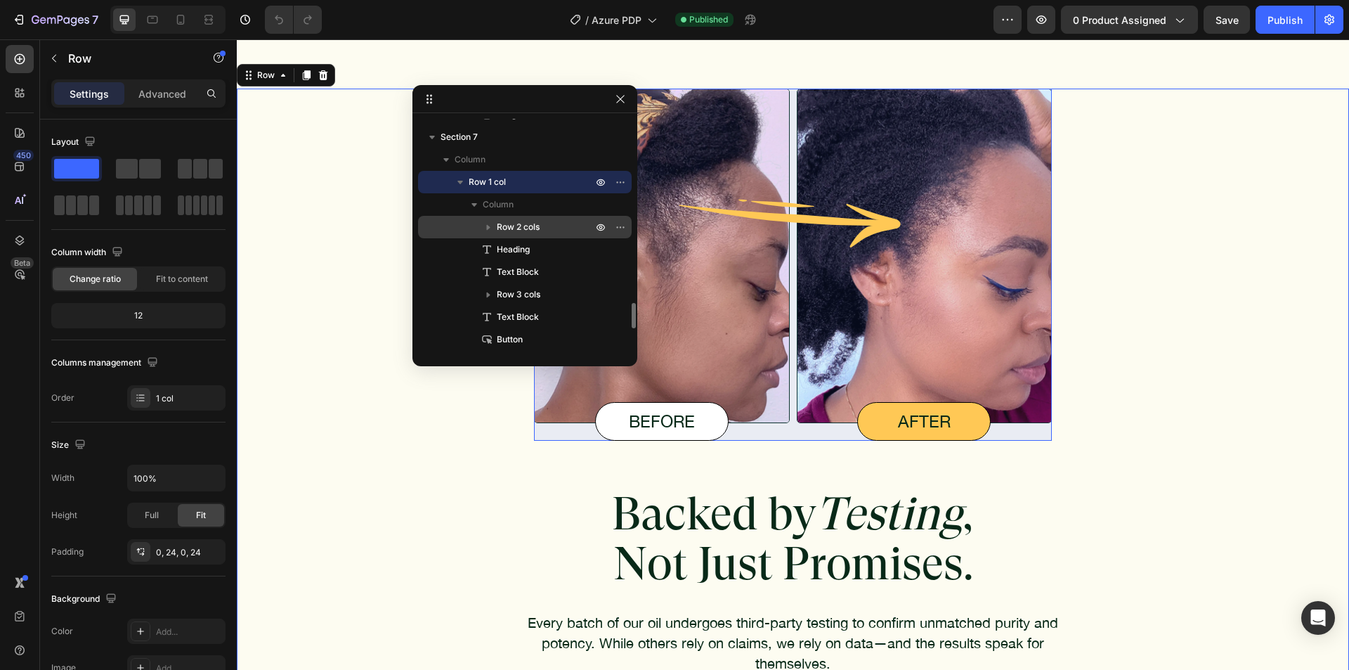
click at [538, 223] on span "Row 2 cols" at bounding box center [518, 227] width 43 height 14
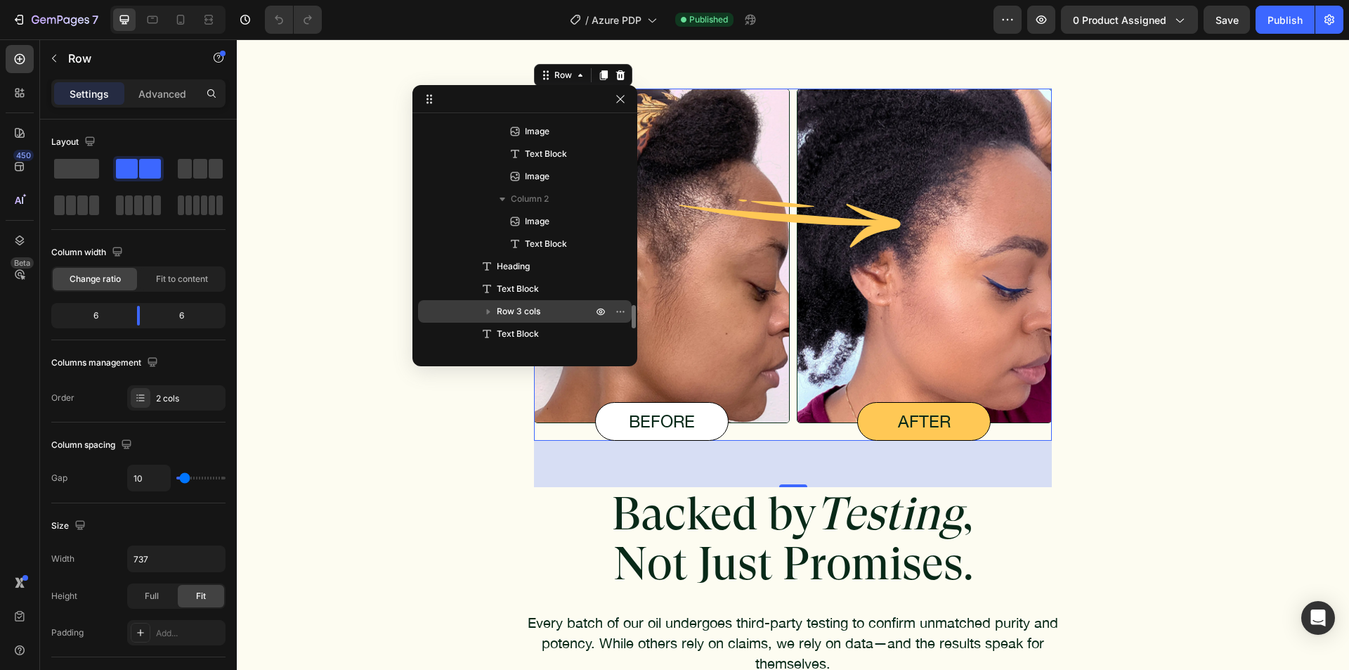
scroll to position [1890, 0]
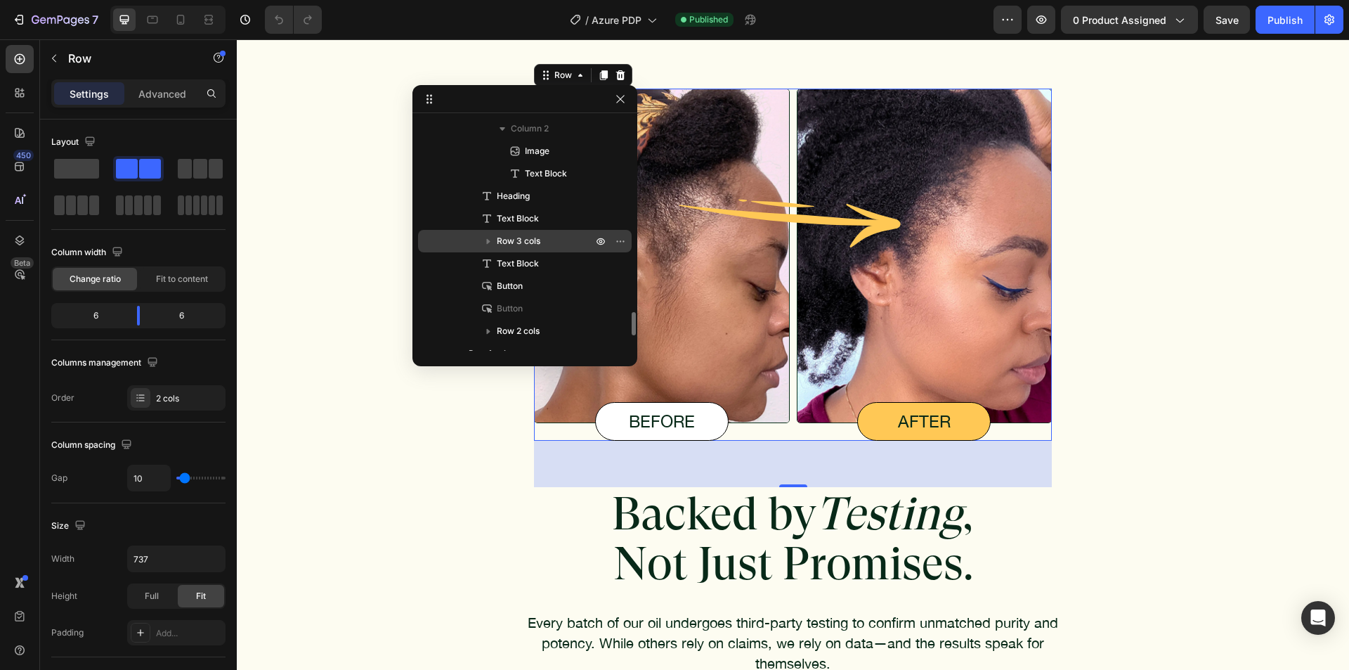
click at [547, 242] on p "Row 3 cols" at bounding box center [546, 241] width 98 height 14
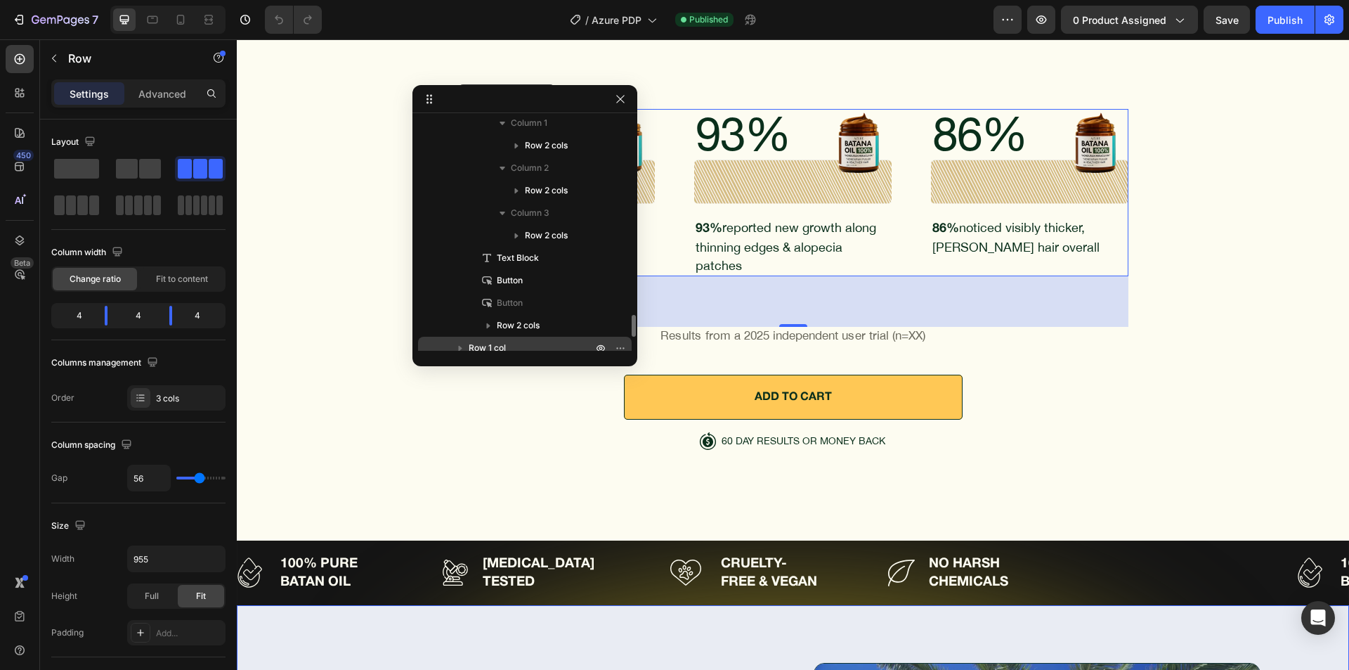
scroll to position [2101, 0]
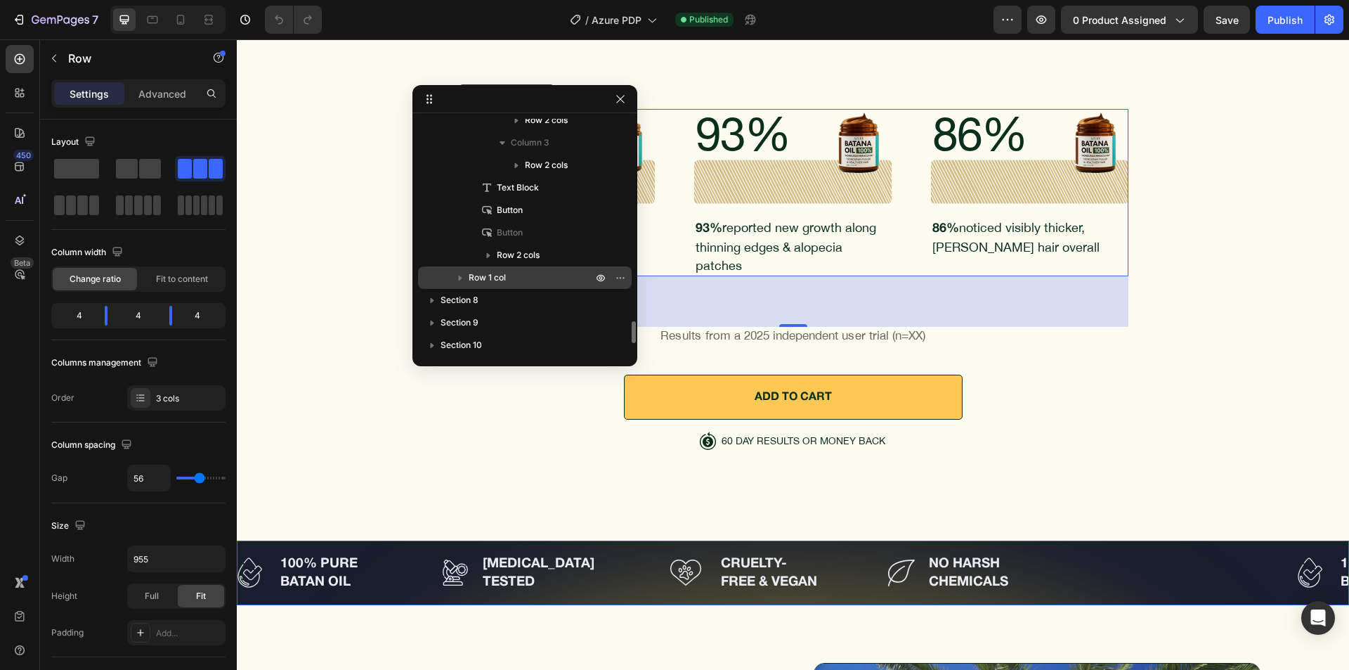
click at [514, 275] on p "Row 1 col" at bounding box center [532, 278] width 126 height 14
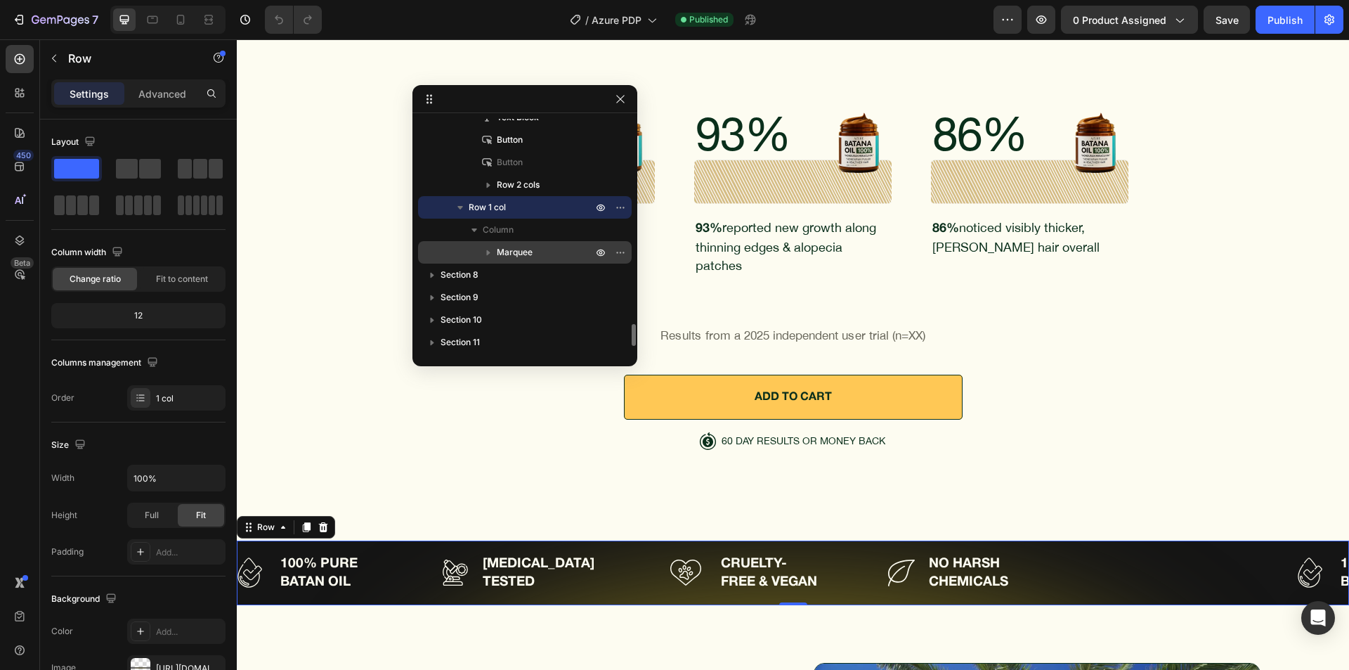
scroll to position [2219, 0]
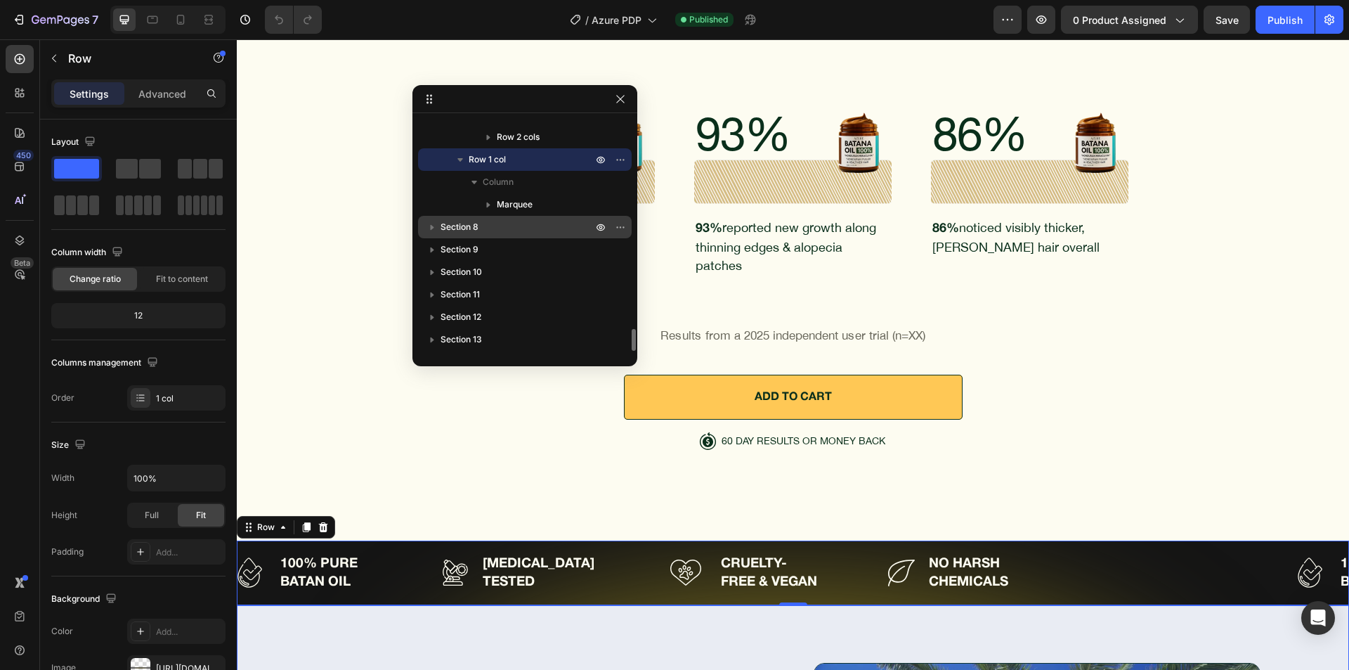
click at [533, 229] on p "Section 8" at bounding box center [518, 227] width 155 height 14
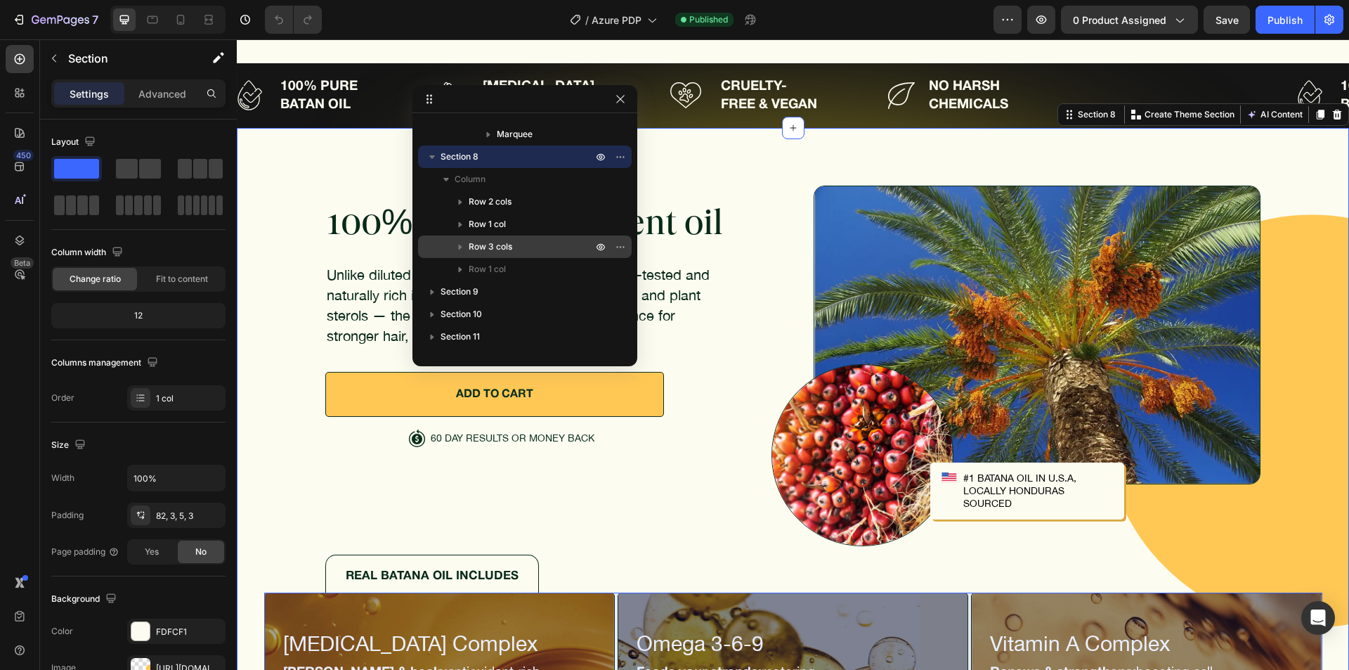
scroll to position [2331, 0]
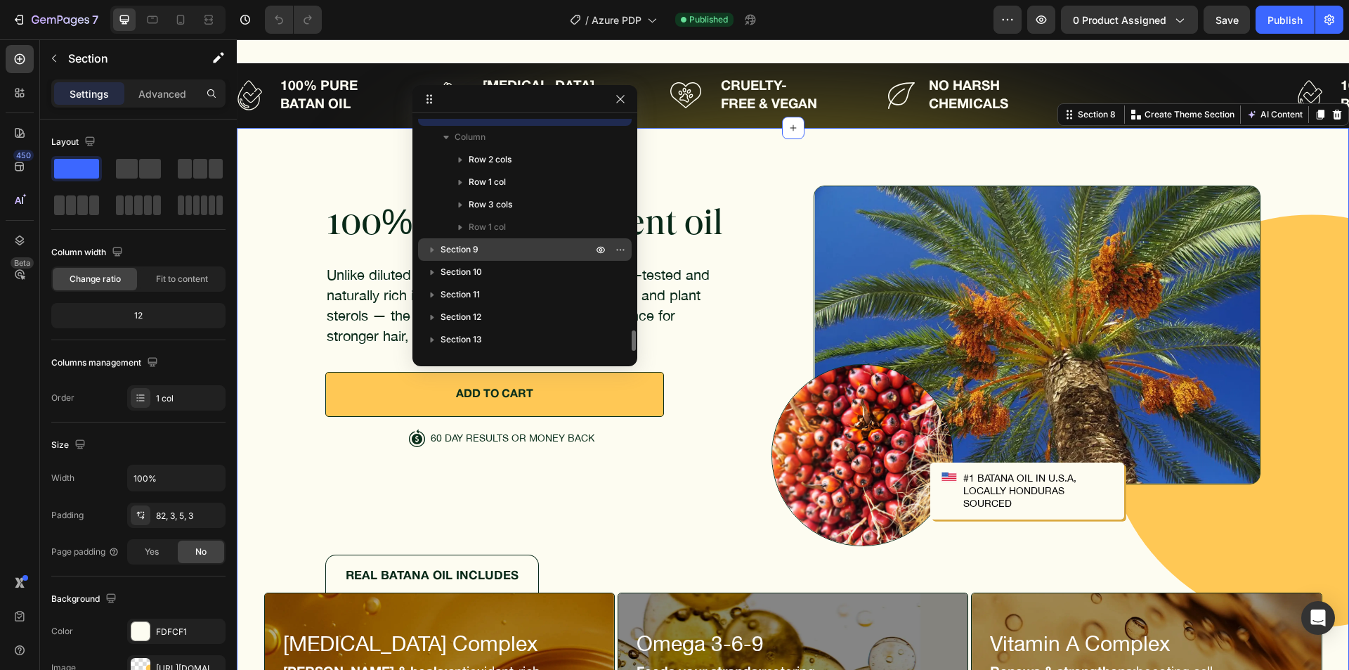
click at [509, 247] on p "Section 9" at bounding box center [518, 249] width 155 height 14
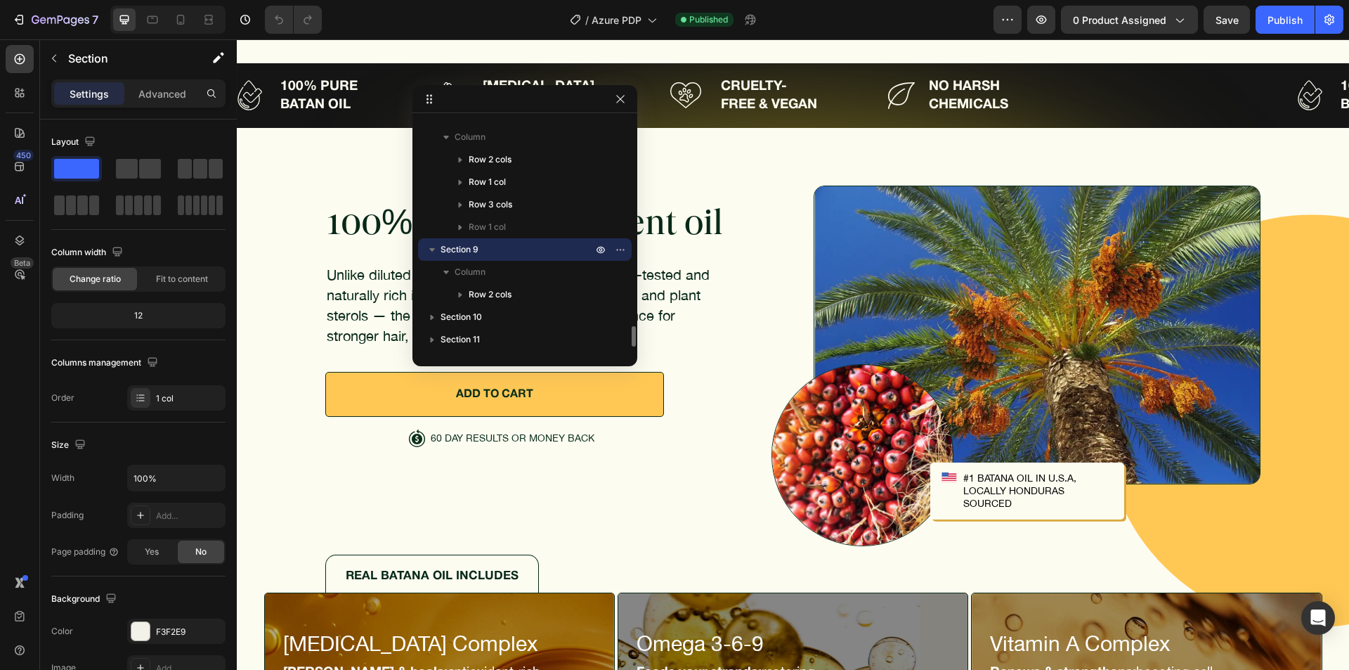
scroll to position [6645, 0]
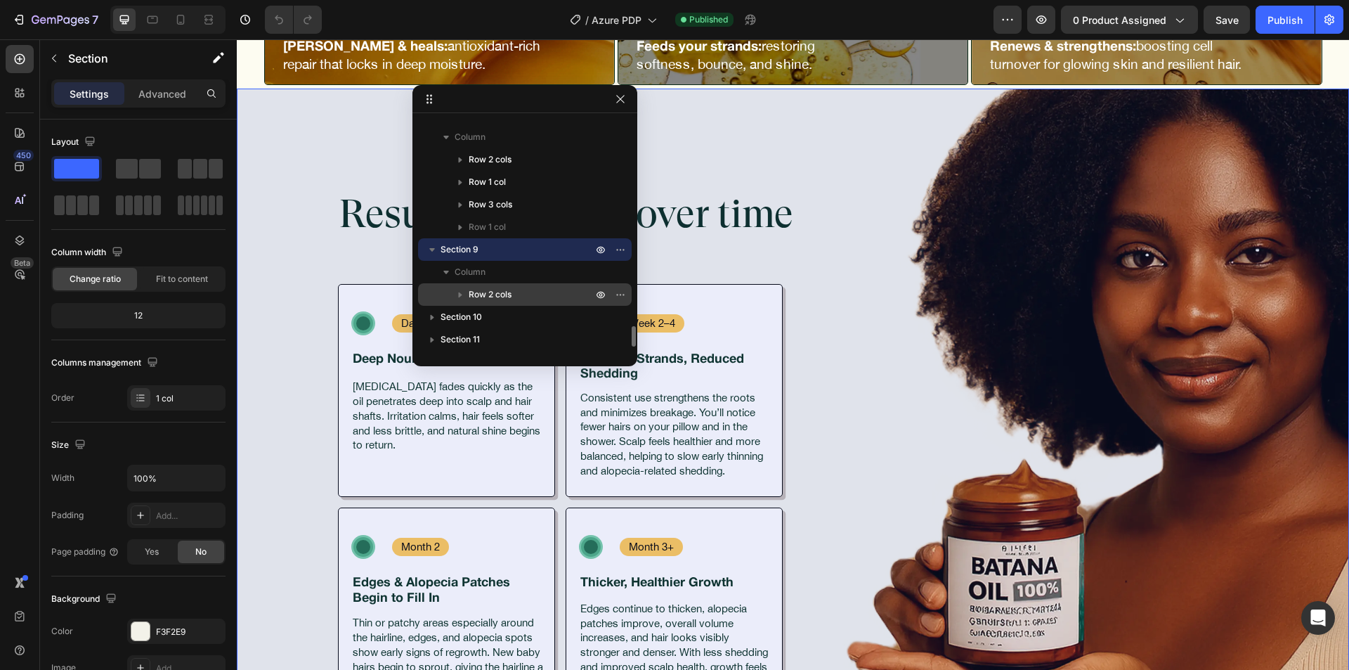
click at [513, 285] on div "Row 2 cols" at bounding box center [525, 294] width 202 height 22
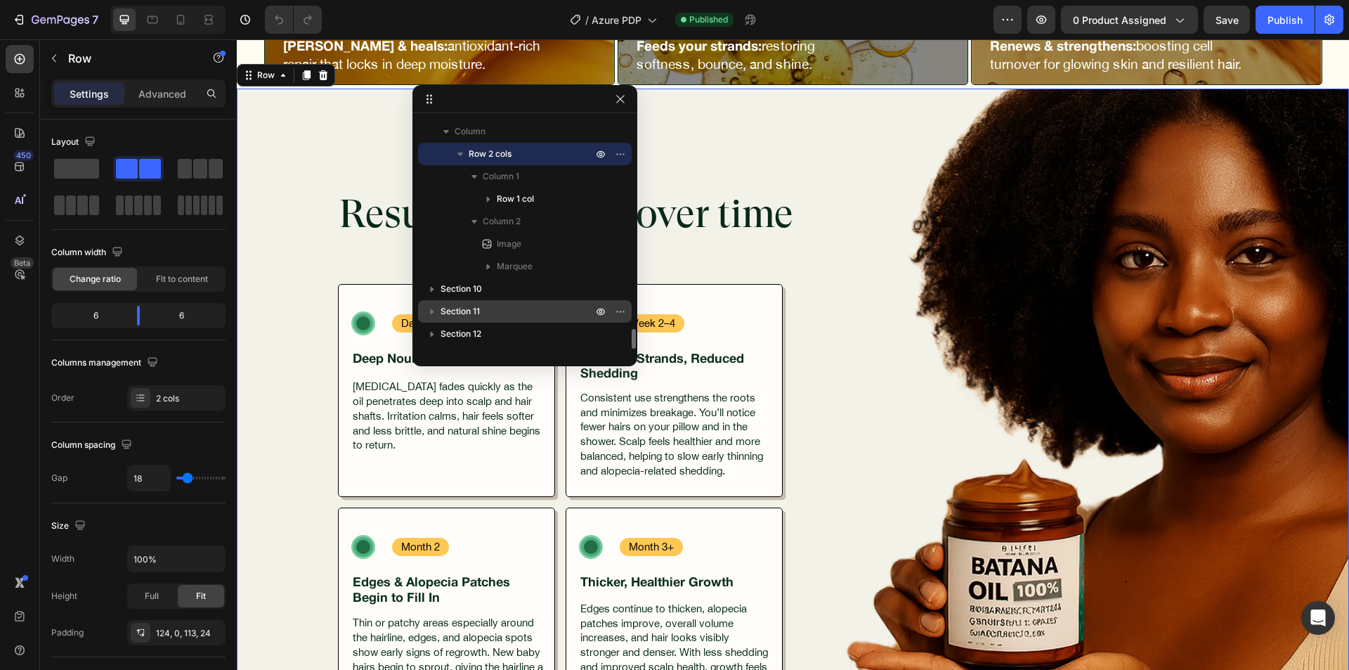
scroll to position [2489, 0]
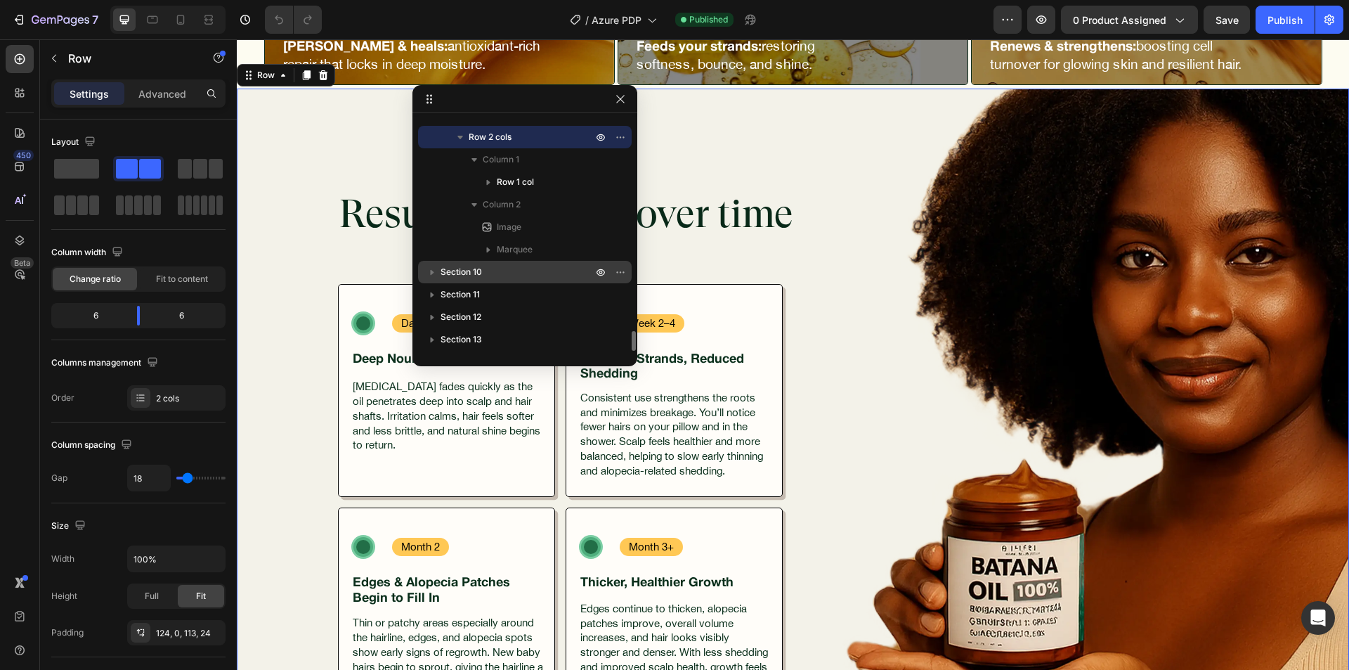
click at [538, 271] on p "Section 10" at bounding box center [518, 272] width 155 height 14
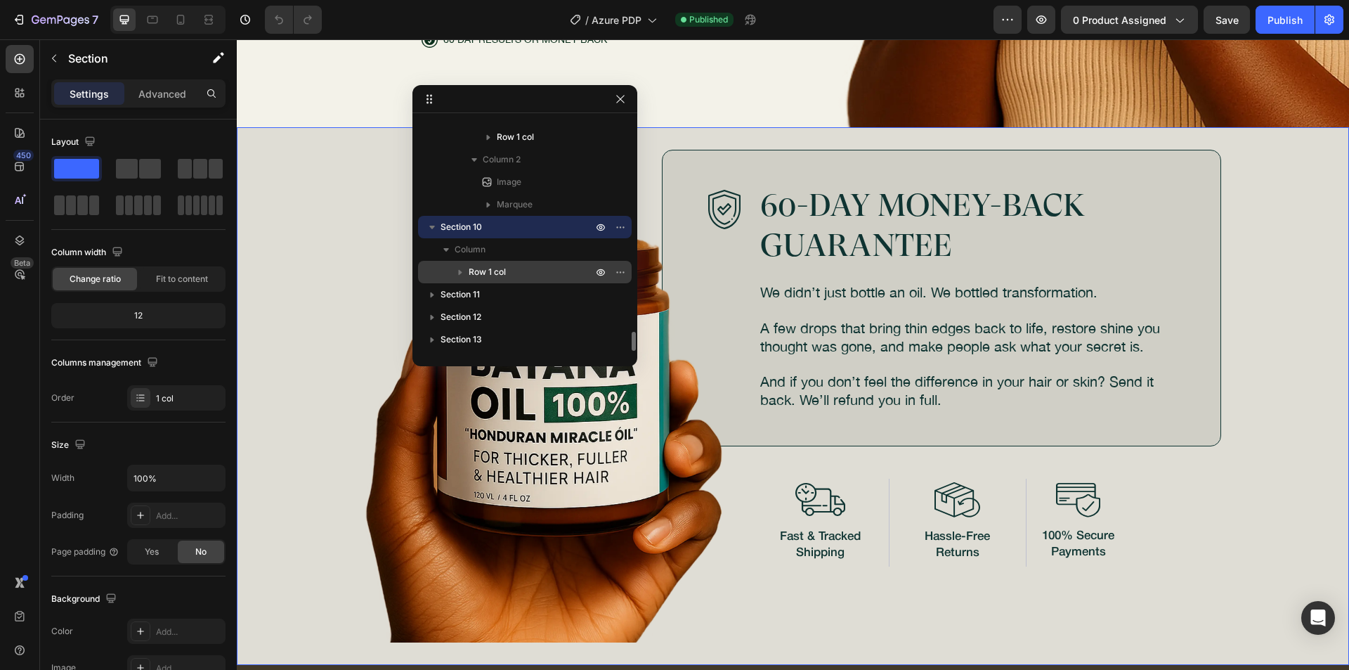
scroll to position [7468, 0]
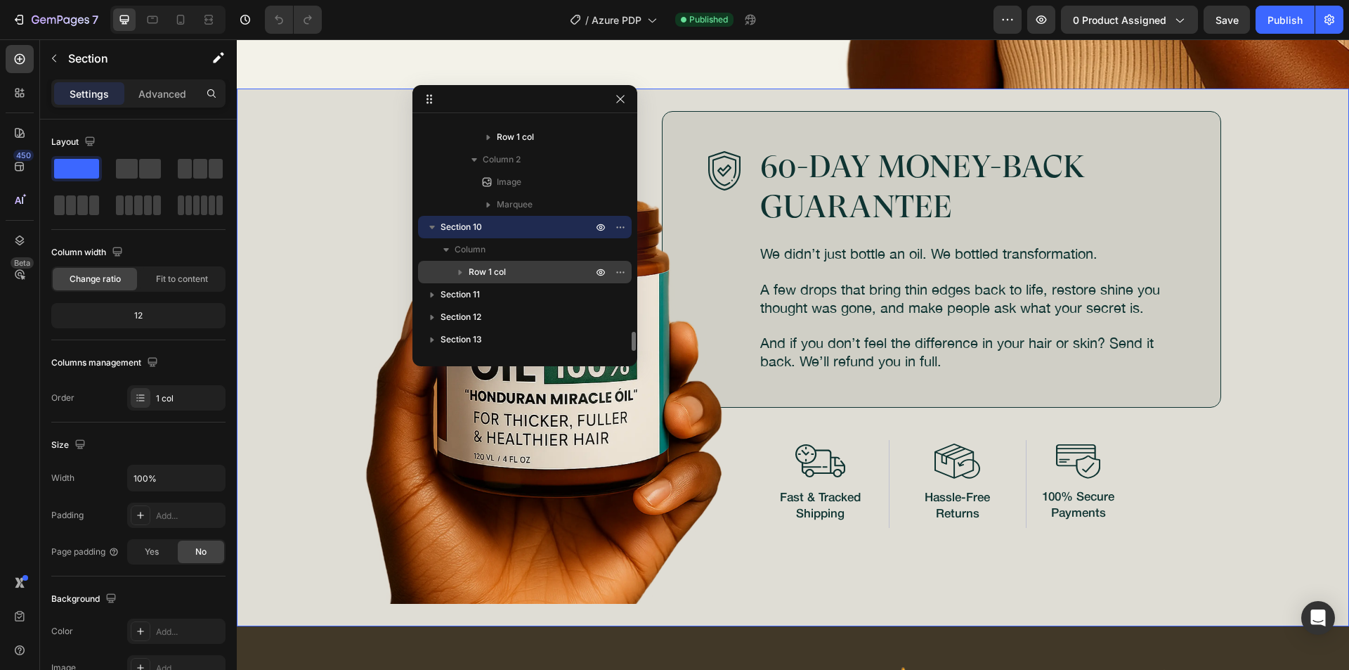
click at [531, 269] on p "Row 1 col" at bounding box center [532, 272] width 126 height 14
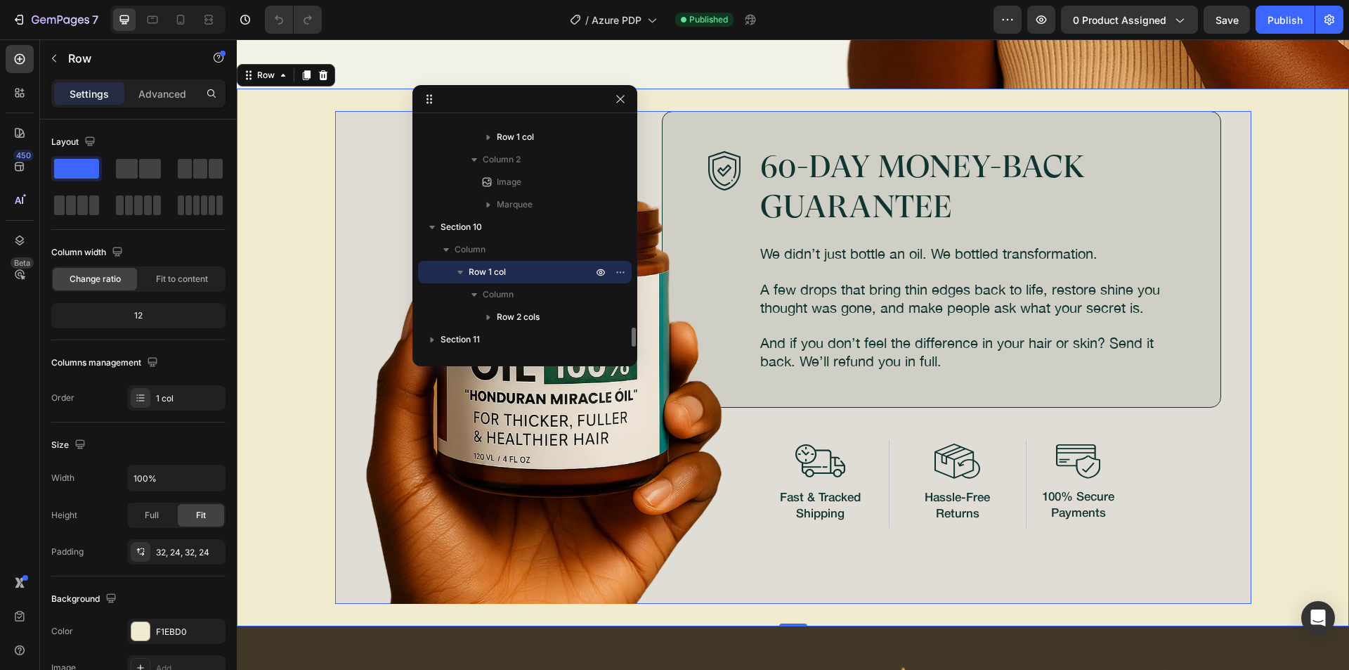
scroll to position [2579, 0]
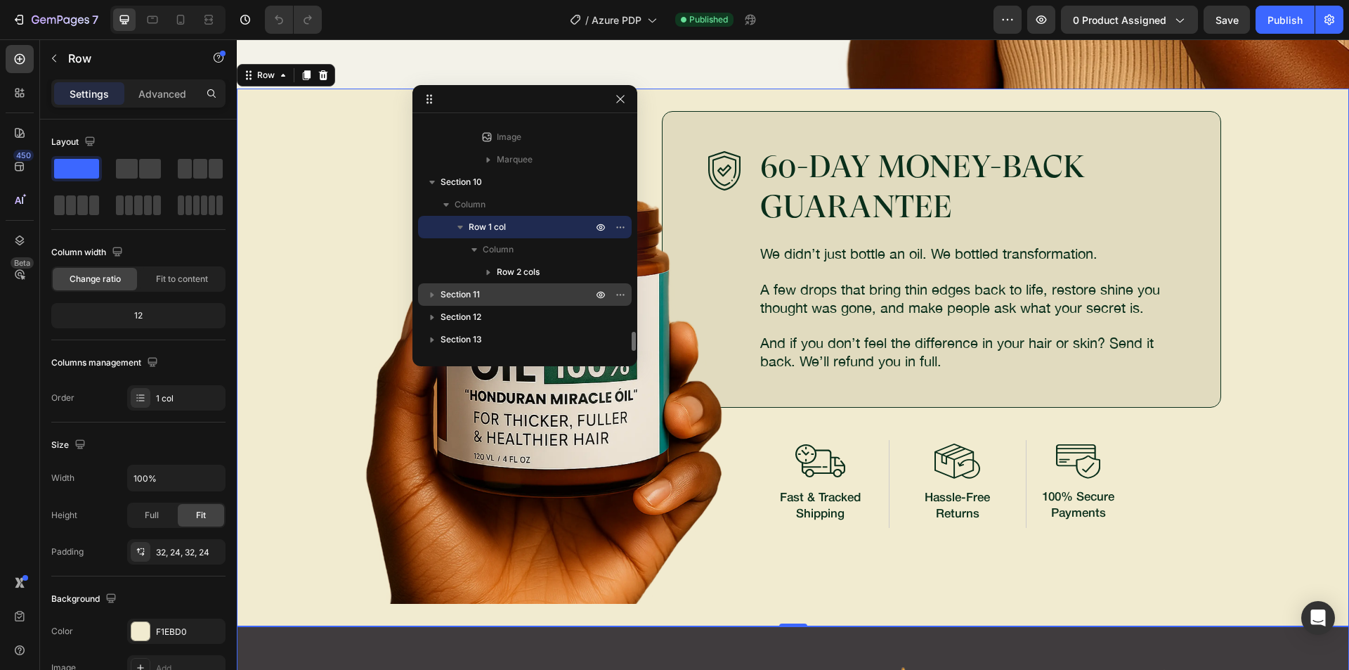
click at [535, 294] on p "Section 11" at bounding box center [518, 294] width 155 height 14
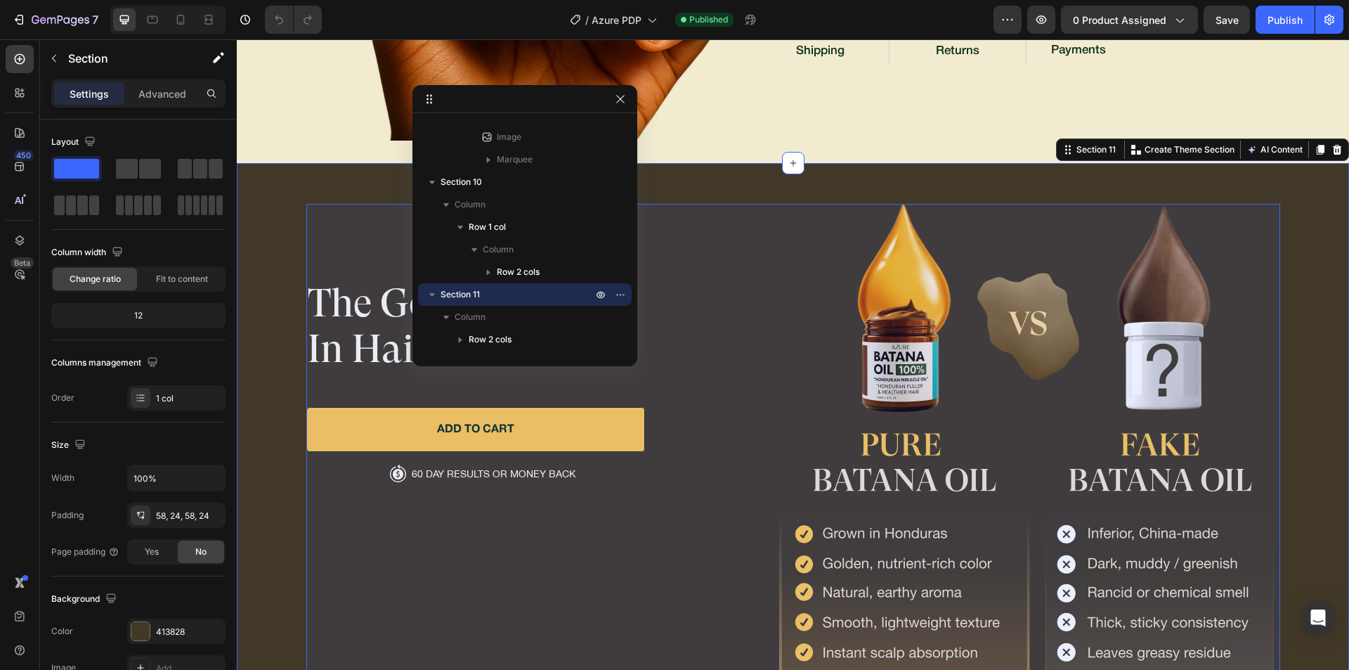
scroll to position [2624, 0]
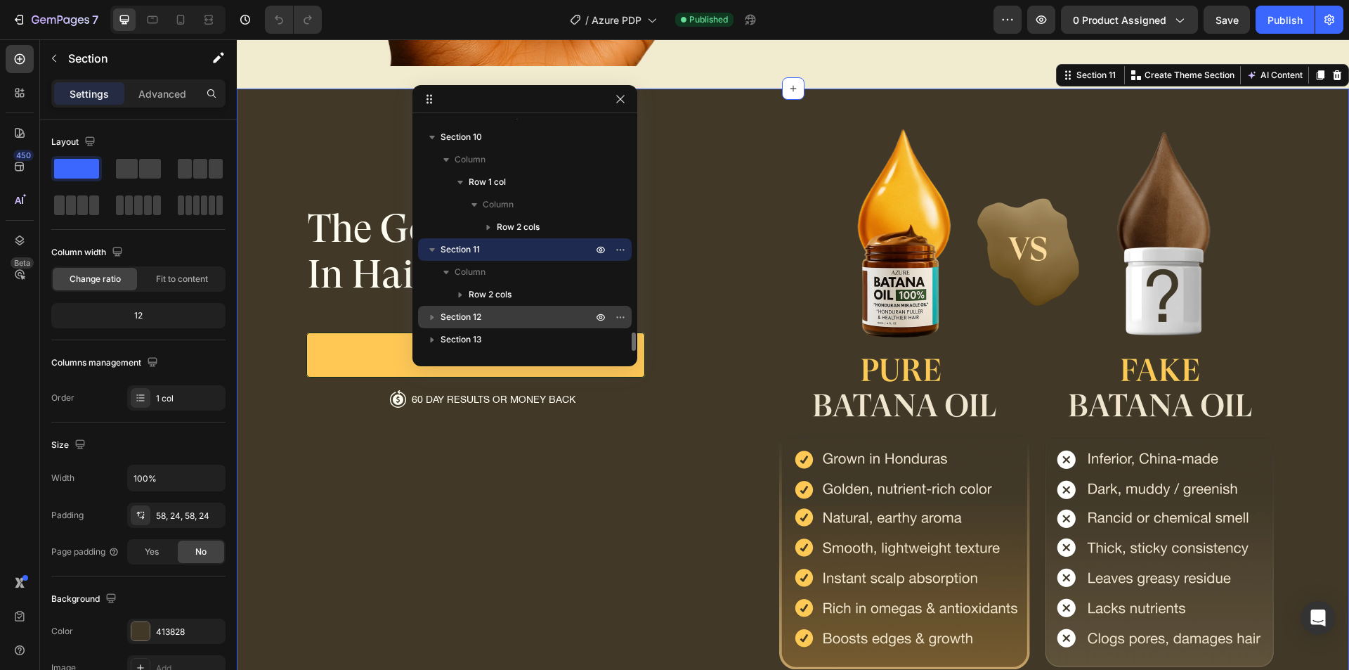
click at [532, 318] on p "Section 12" at bounding box center [518, 317] width 155 height 14
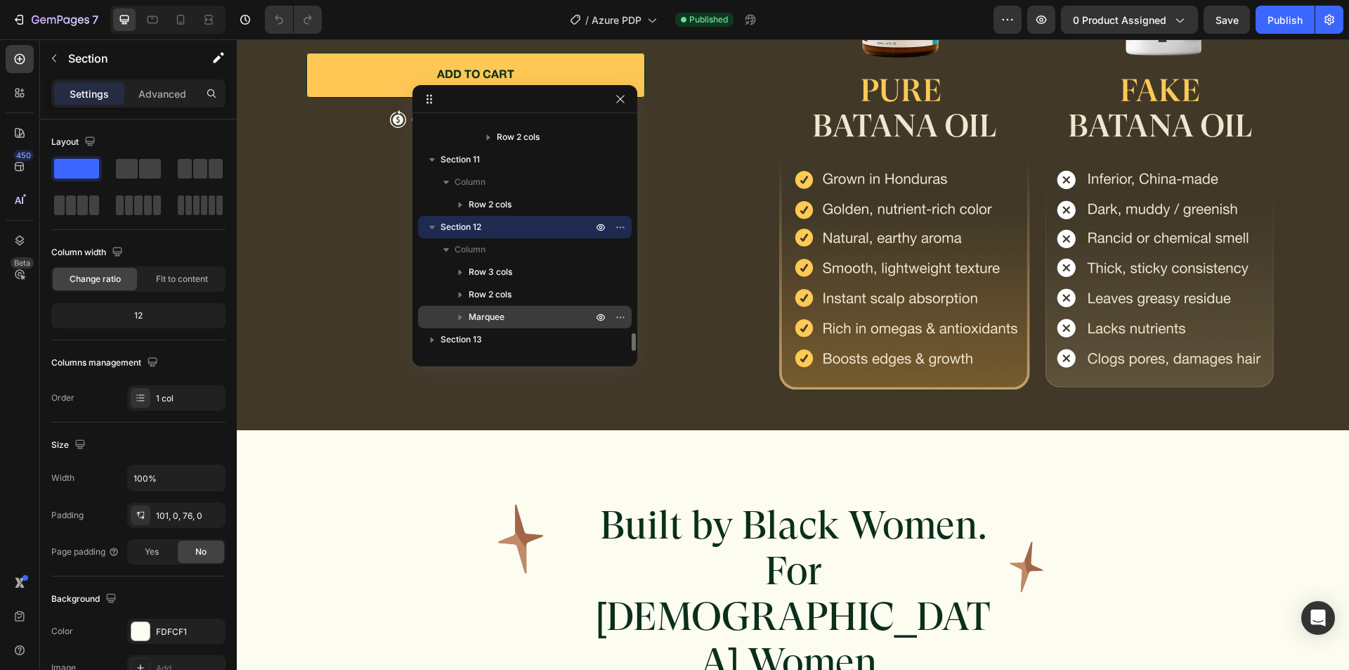
scroll to position [8627, 0]
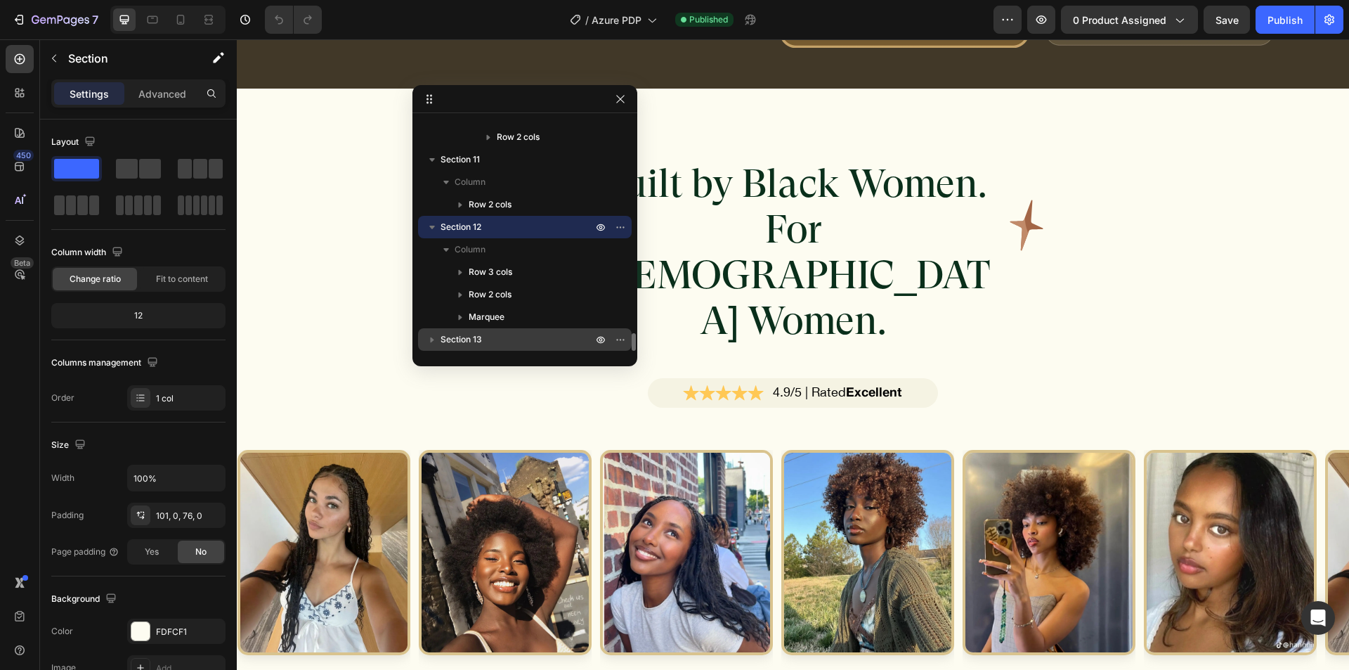
click at [519, 333] on p "Section 13" at bounding box center [518, 339] width 155 height 14
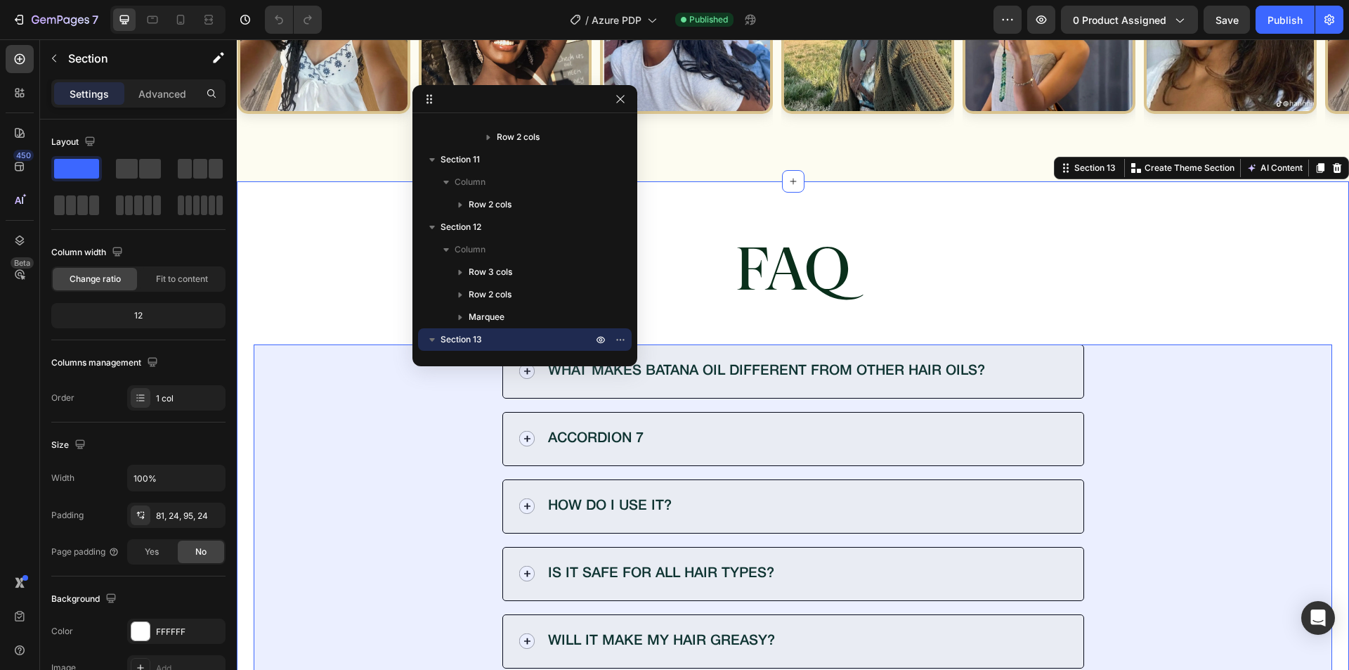
scroll to position [2804, 0]
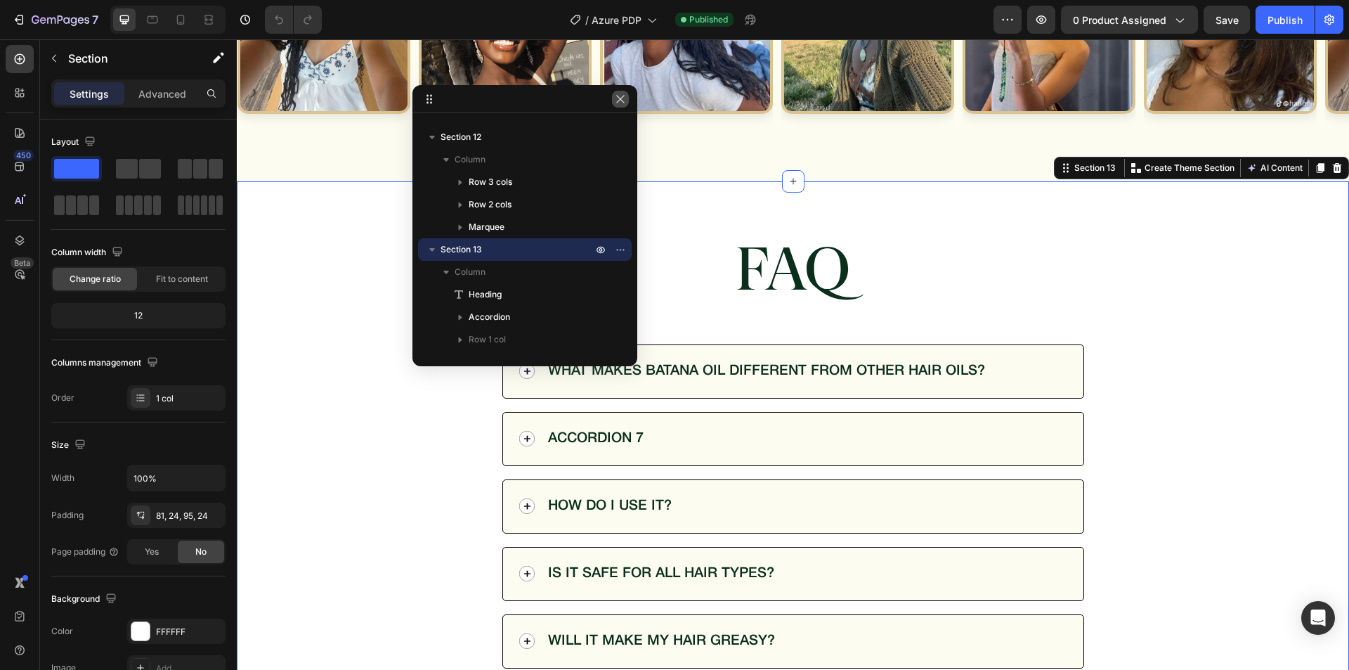
click at [618, 98] on icon "button" at bounding box center [620, 98] width 11 height 11
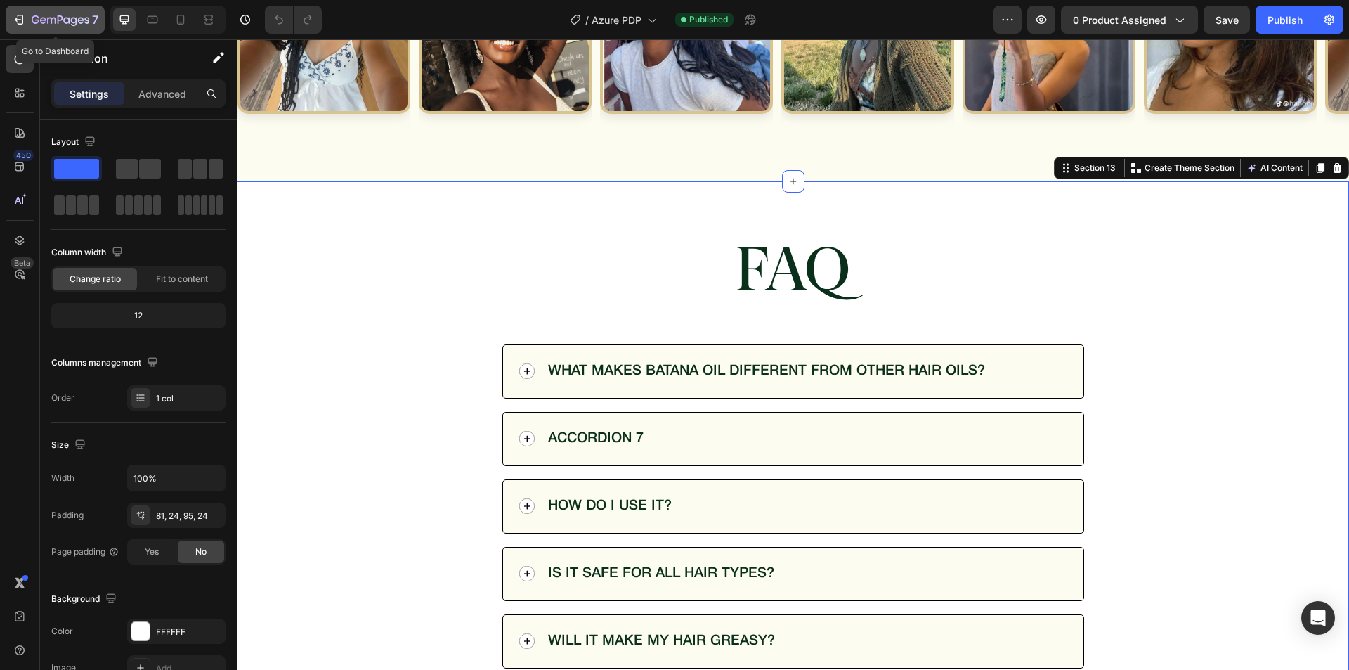
click at [68, 25] on icon "button" at bounding box center [61, 21] width 58 height 12
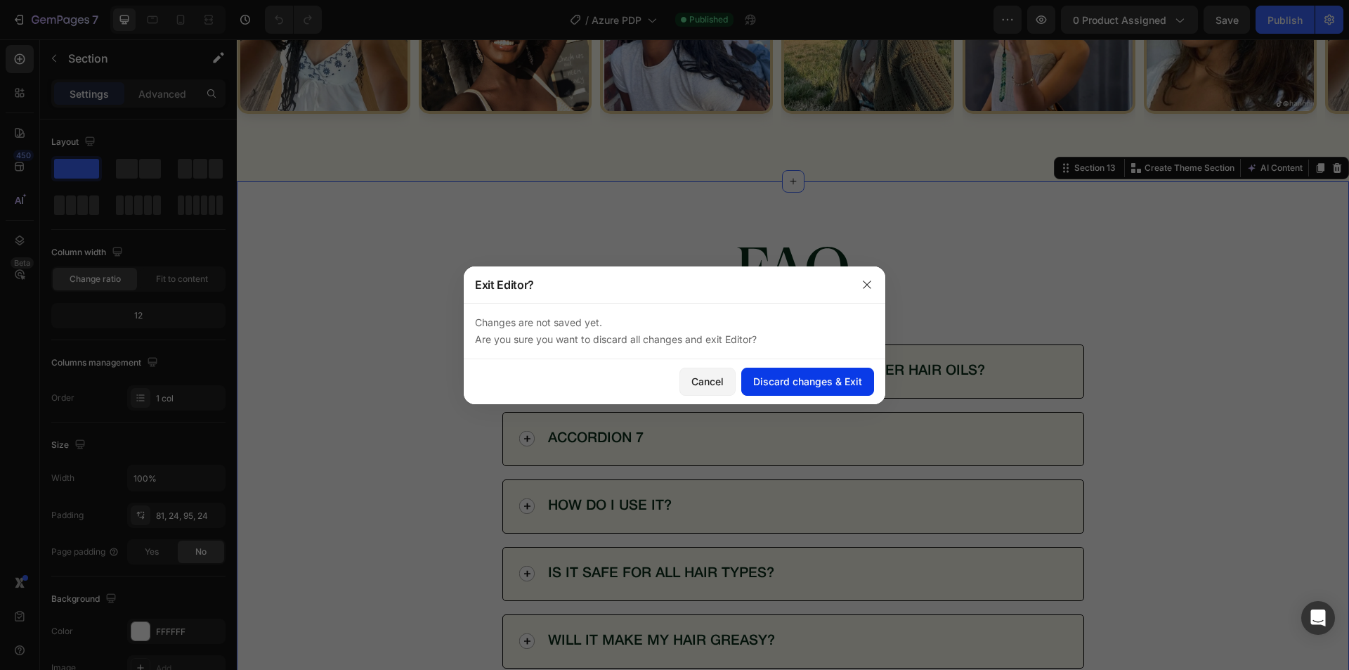
click at [800, 382] on div "Discard changes & Exit" at bounding box center [807, 381] width 109 height 15
